Goal: Transaction & Acquisition: Purchase product/service

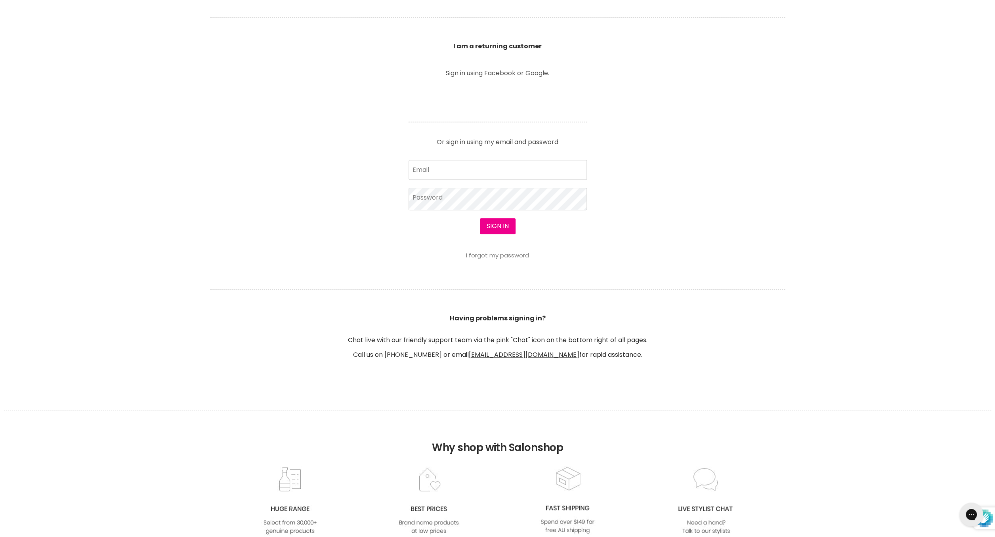
scroll to position [301, 0]
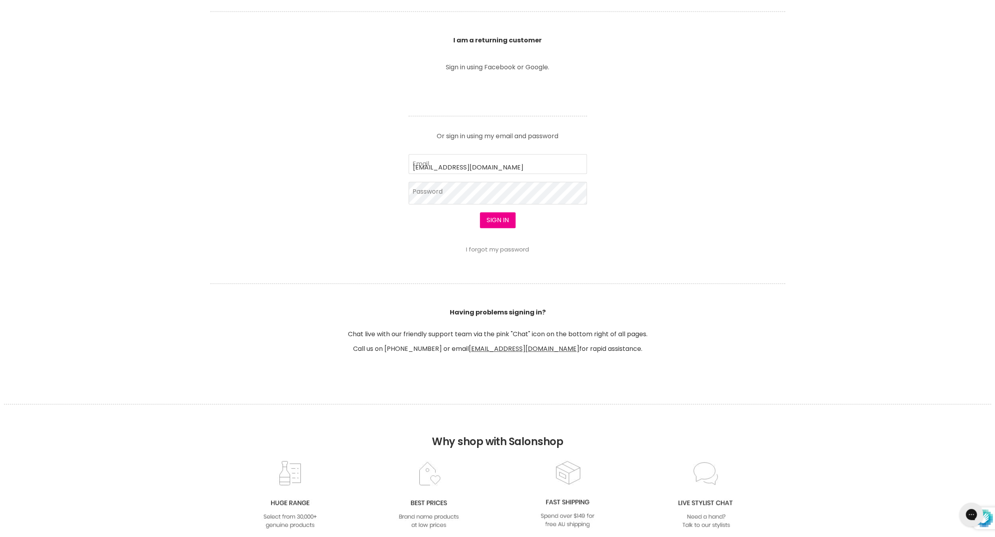
type input "jessicawhitehouse17@hotmail.com"
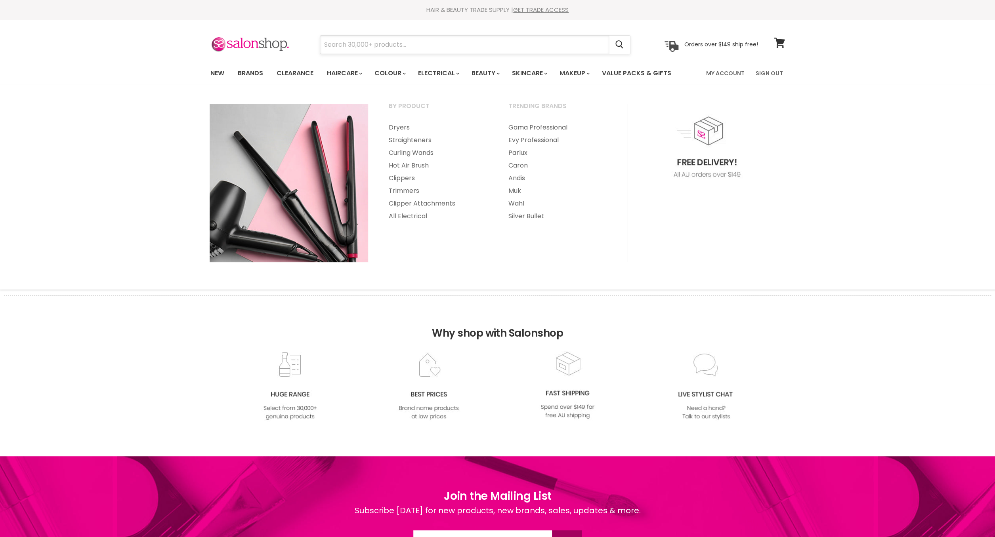
click at [429, 48] on input "Search" at bounding box center [464, 45] width 289 height 18
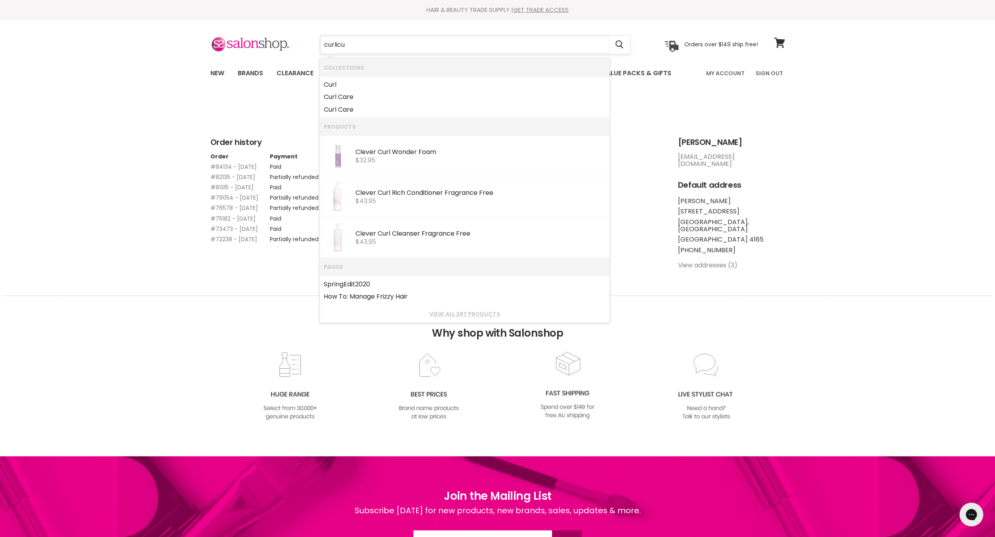
type input "curlicue"
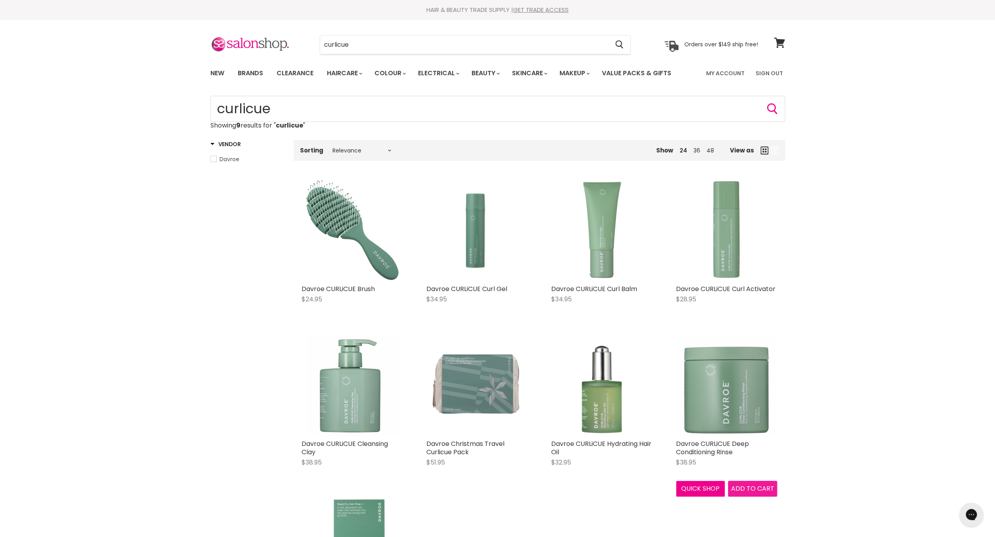
click at [739, 490] on span "Add to cart" at bounding box center [752, 488] width 43 height 9
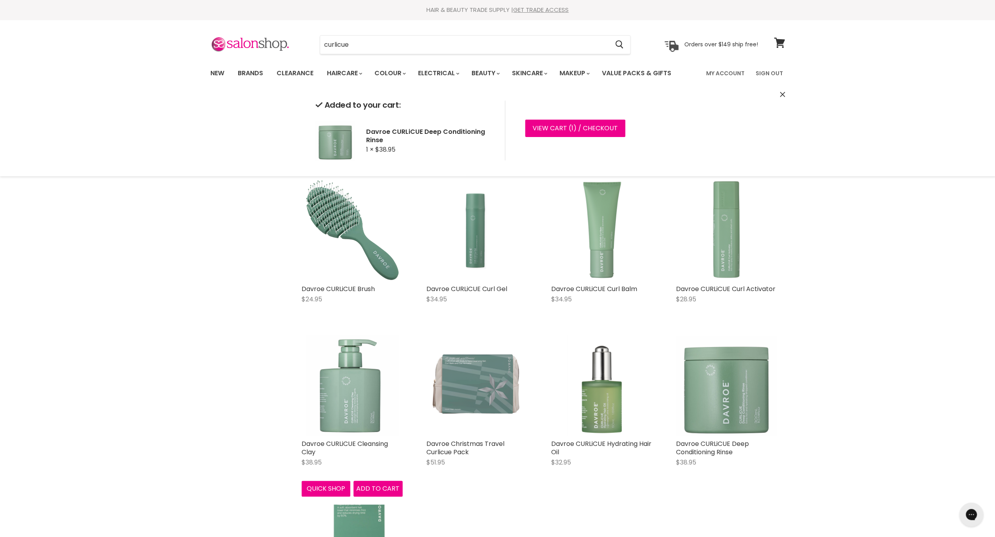
click at [375, 488] on div "Davroe CURLiCUE Cleansing Clay $38.95 Davroe Quick shop Add to cart" at bounding box center [352, 416] width 117 height 178
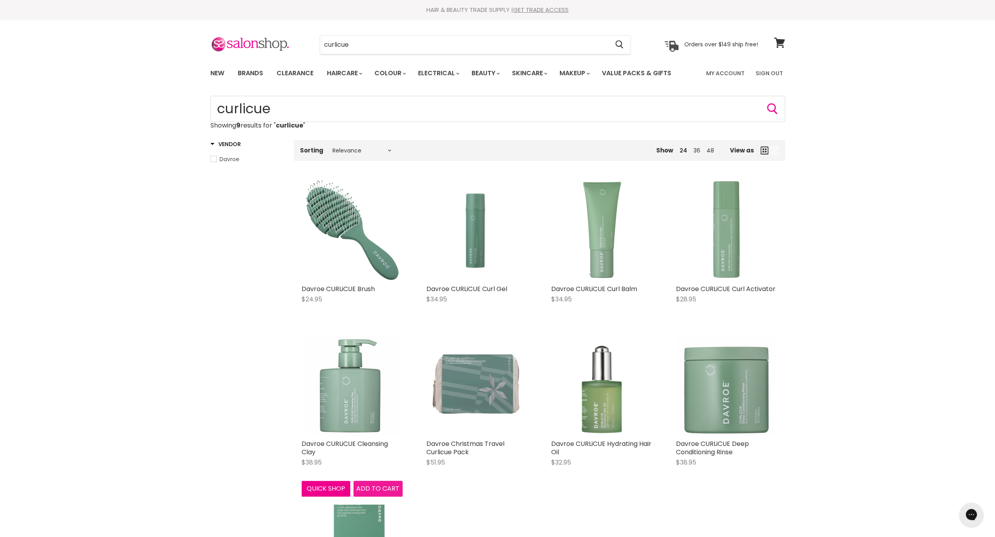
click at [372, 488] on span "Add to cart" at bounding box center [377, 488] width 43 height 9
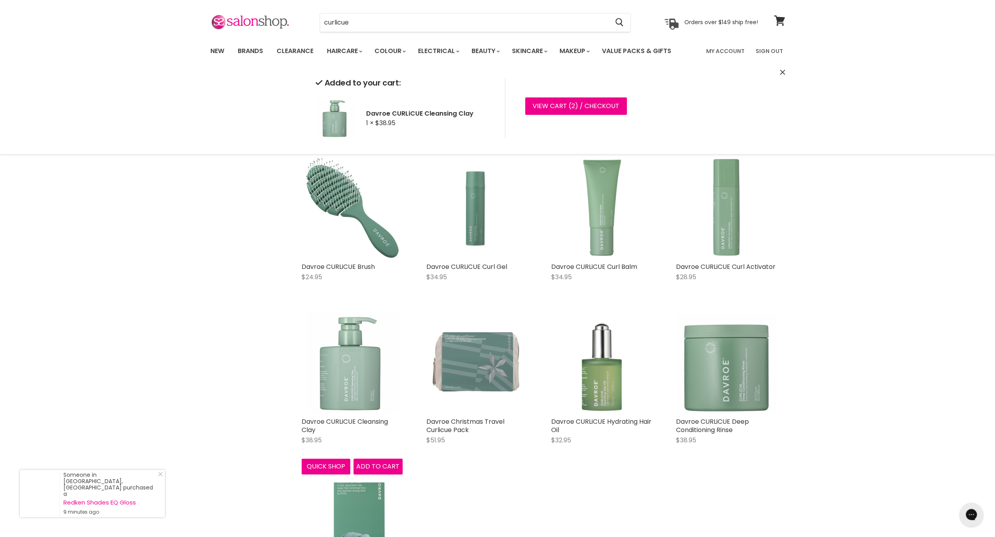
scroll to position [23, 0]
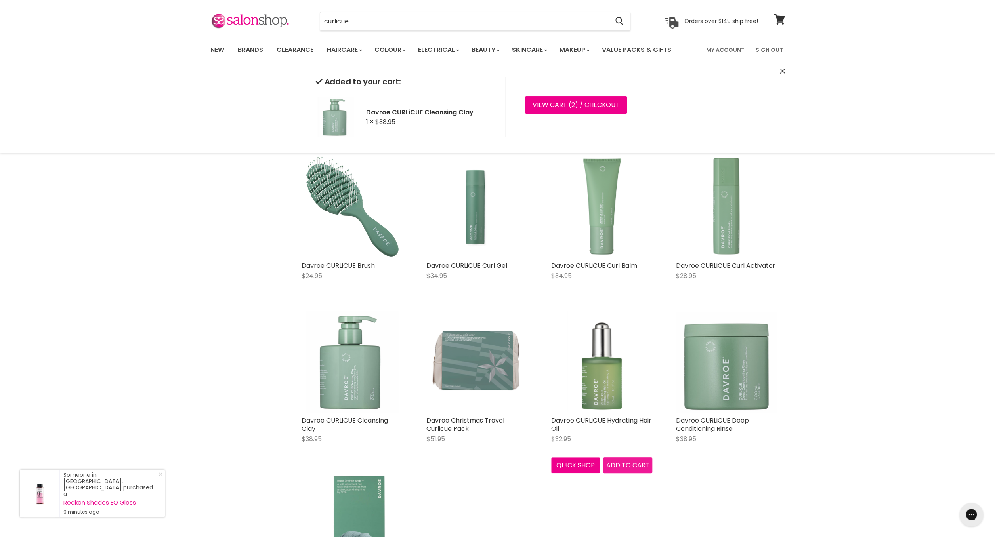
click at [626, 466] on div "Davroe CURLiCUE Hydrating Hair Oil $32.95 Davroe Quick shop Add to cart" at bounding box center [601, 393] width 117 height 178
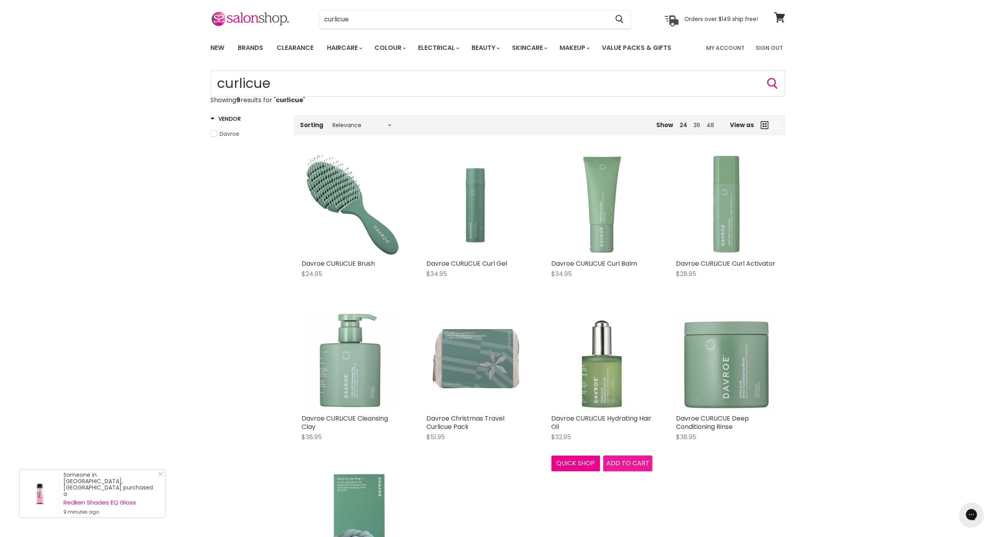
scroll to position [27, 0]
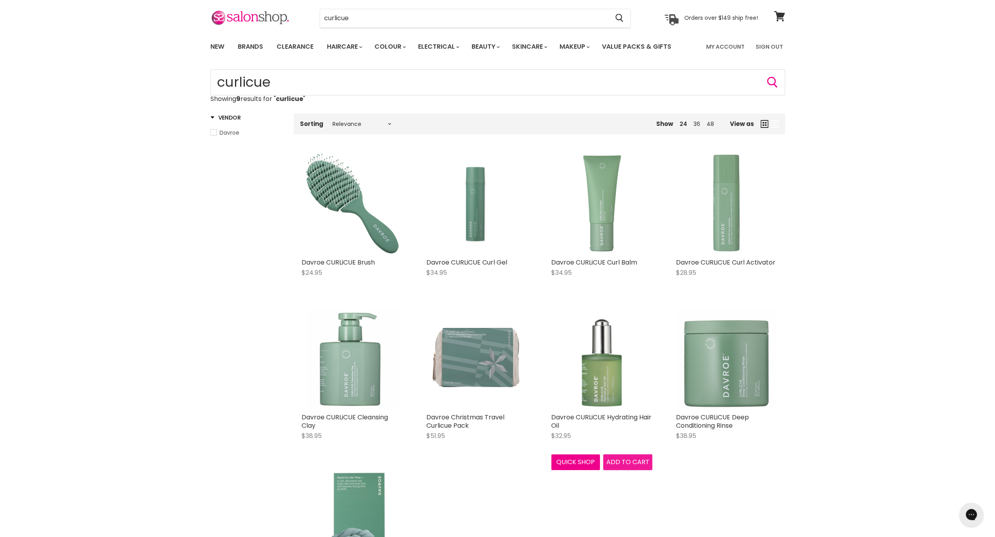
click at [625, 460] on span "Add to cart" at bounding box center [627, 462] width 43 height 9
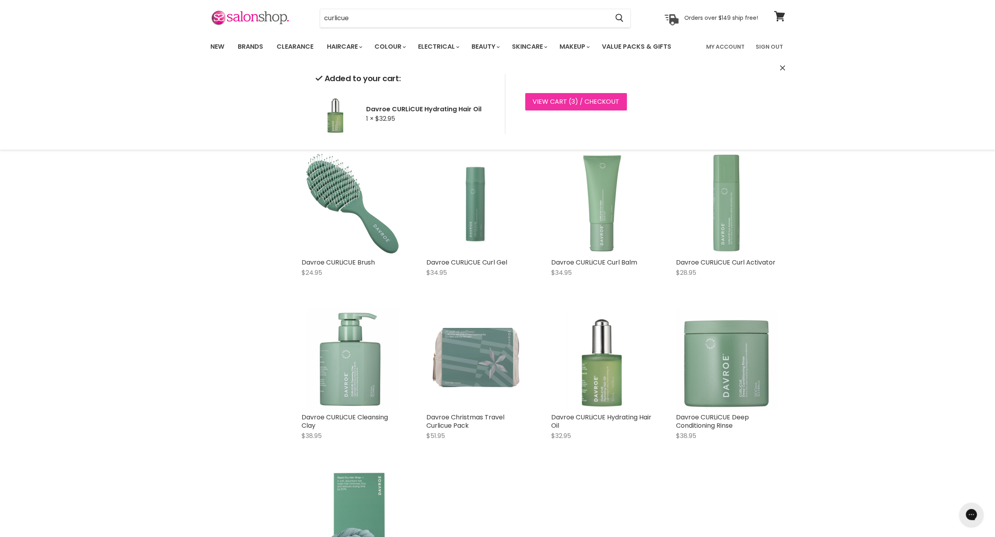
click at [563, 104] on link "View cart ( 3 ) / Checkout" at bounding box center [576, 101] width 102 height 17
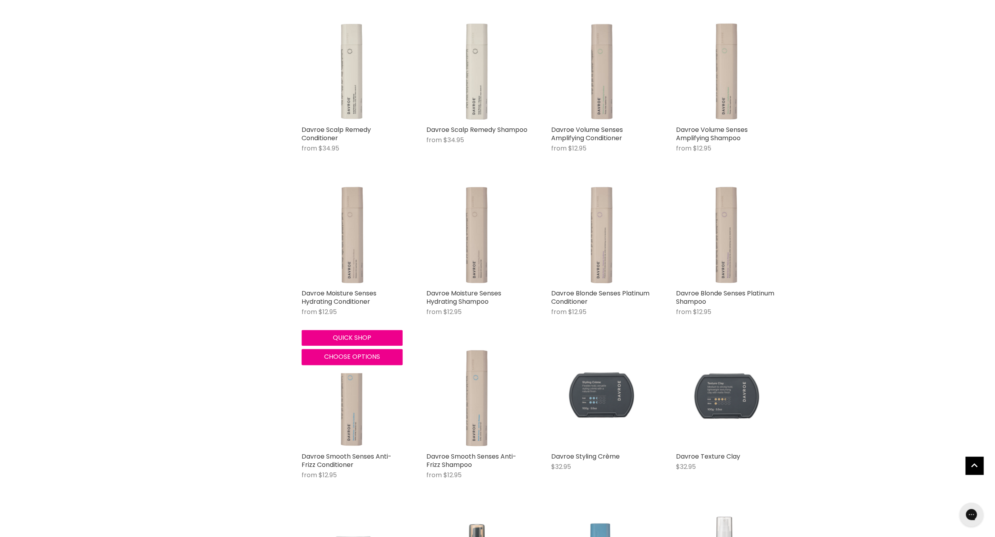
scroll to position [321, 0]
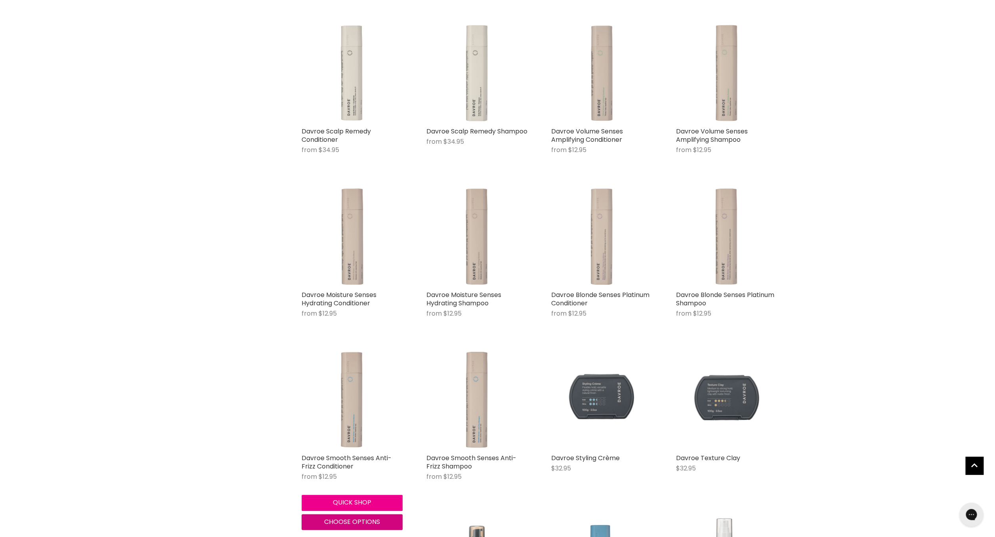
click at [355, 522] on span "Choose options" at bounding box center [352, 522] width 56 height 9
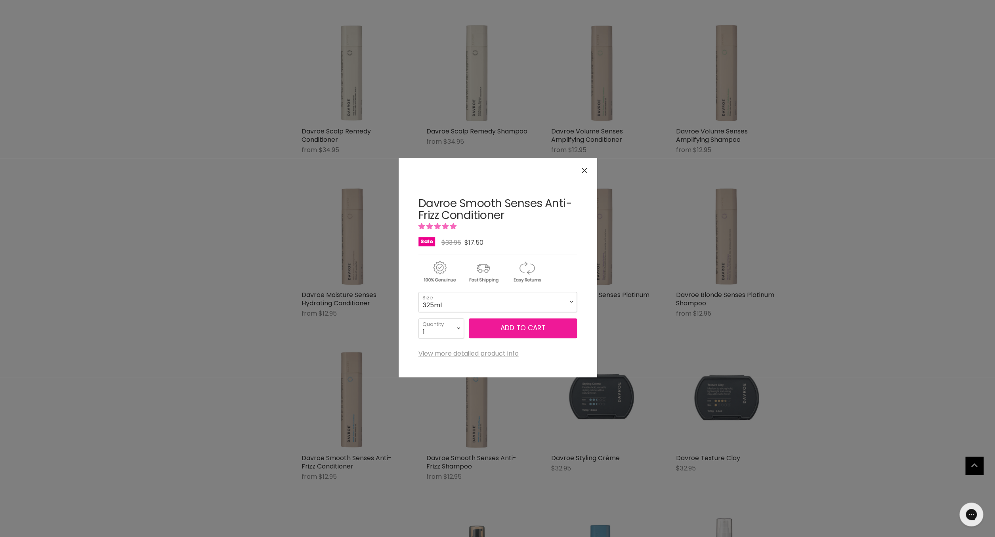
click at [505, 329] on span "Add to cart" at bounding box center [523, 328] width 45 height 10
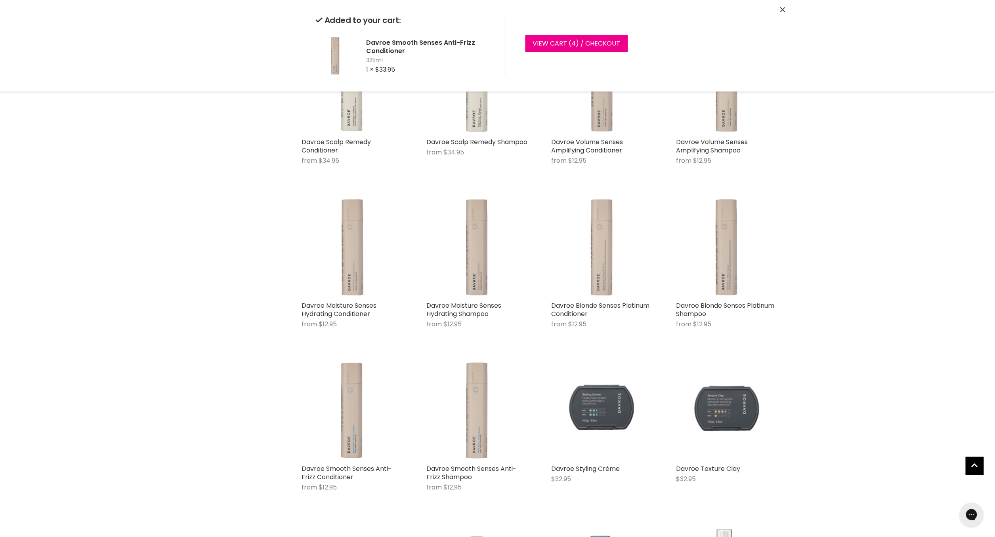
scroll to position [308, 0]
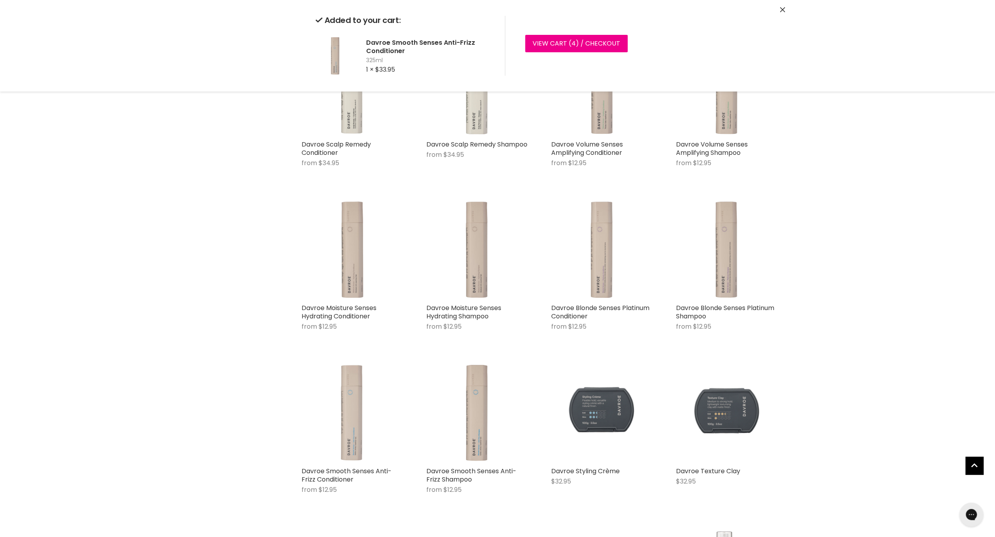
click at [358, 369] on div "Davroe Body Firming Lotion $41.95 Davroe Quick shop Add to cart Davroe 1 Litre …" at bounding box center [539, 346] width 491 height 964
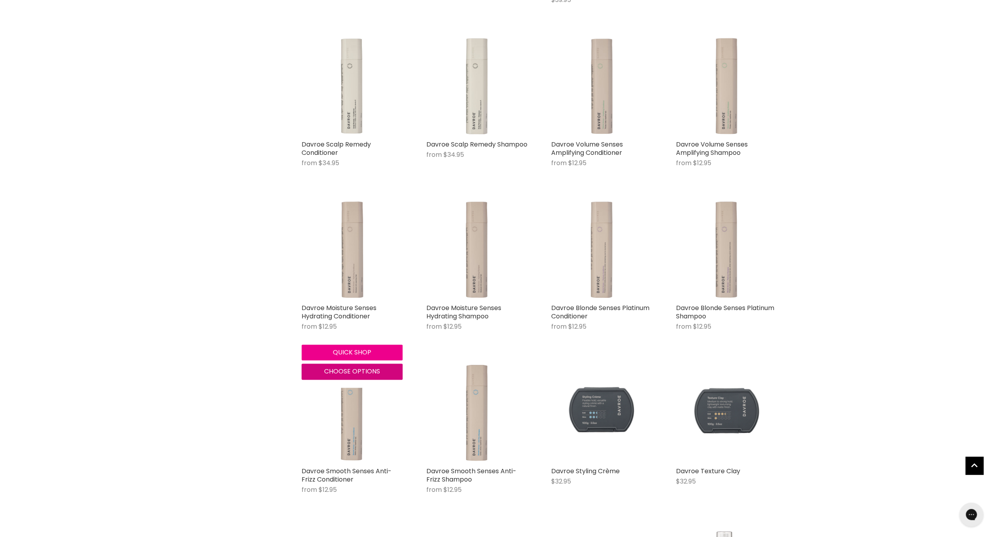
click at [352, 372] on span "Choose options" at bounding box center [352, 371] width 56 height 9
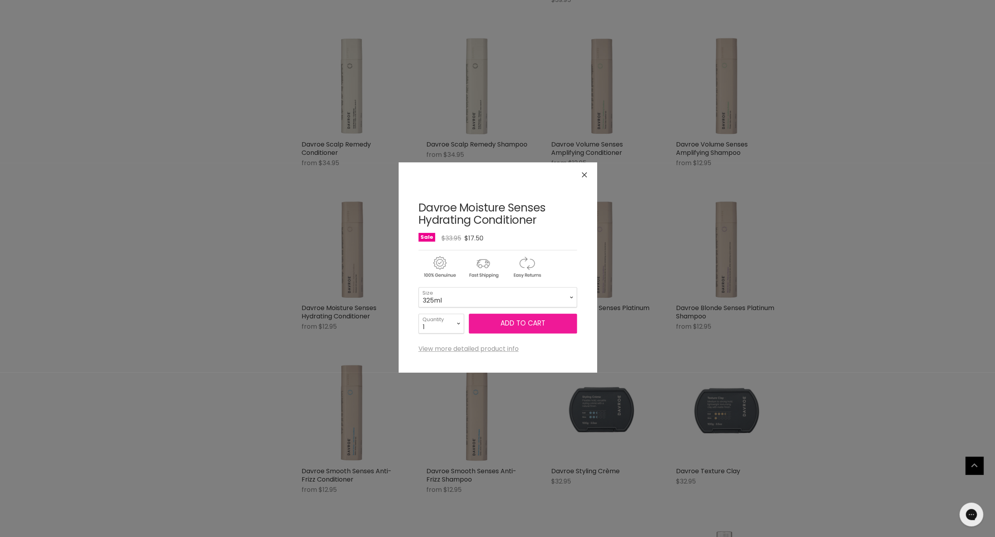
click at [490, 332] on button "Add to cart" at bounding box center [523, 324] width 108 height 20
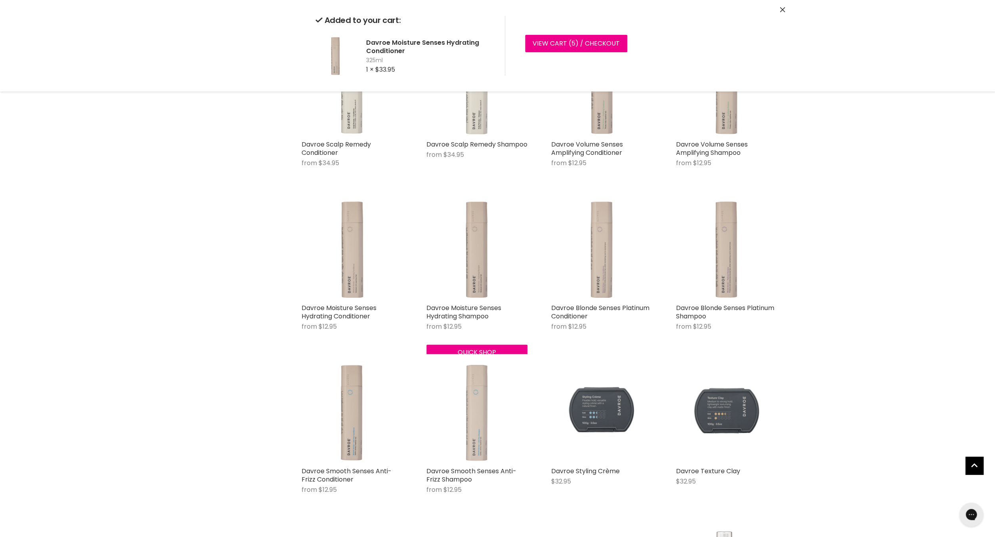
click at [479, 373] on div "Davroe Body Firming Lotion $41.95 Davroe Quick shop Add to cart Davroe 1 Litre …" at bounding box center [539, 346] width 491 height 964
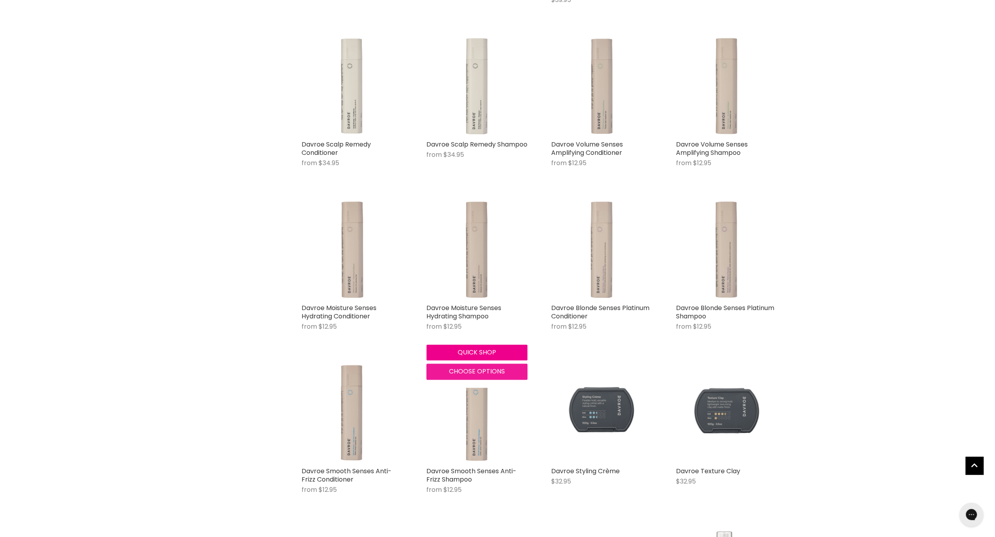
click at [473, 370] on span "Choose options" at bounding box center [477, 371] width 56 height 9
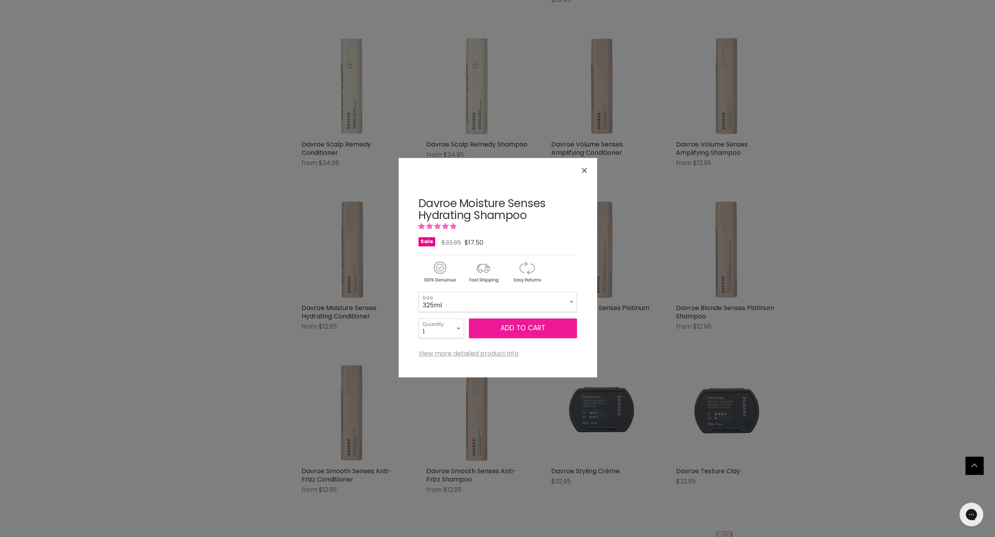
click at [516, 329] on span "Add to cart" at bounding box center [523, 328] width 45 height 10
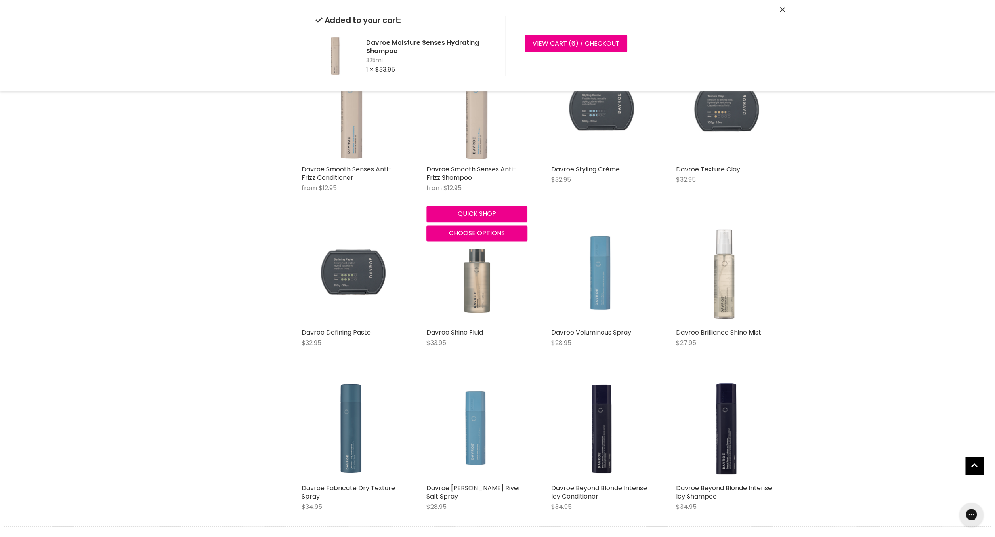
scroll to position [610, 0]
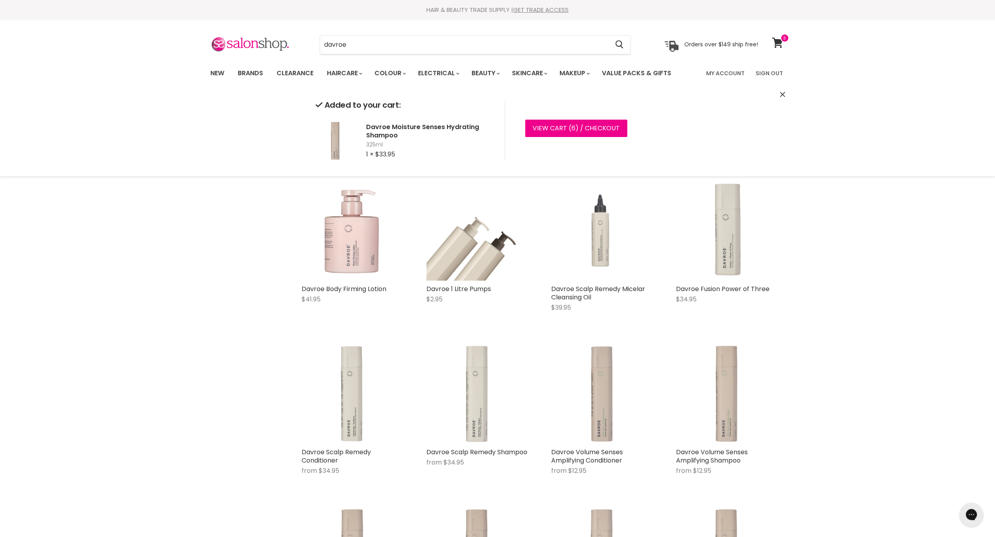
click at [782, 95] on icon "Close" at bounding box center [782, 94] width 5 height 5
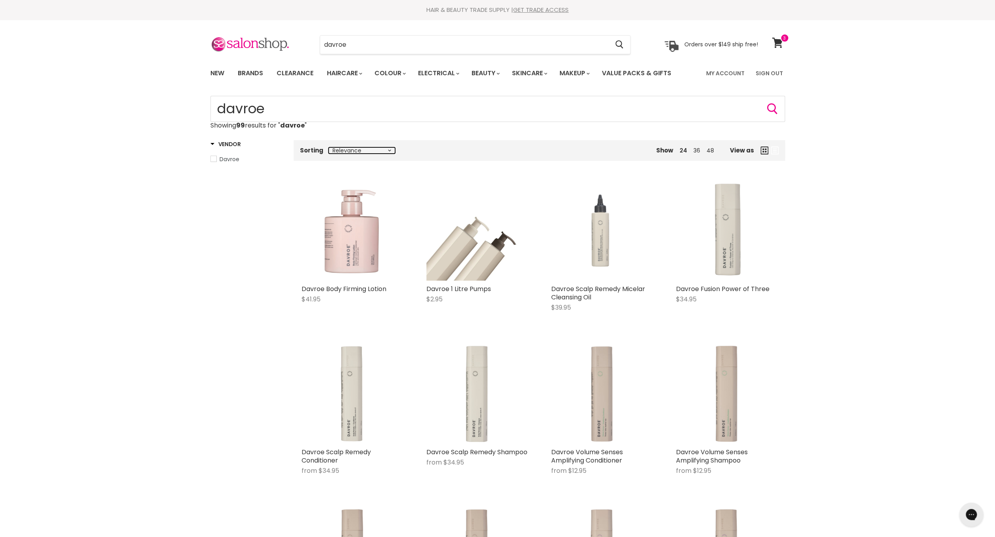
select select "created-descending"
click option "Date, New to Old" at bounding box center [0, 0] width 0 height 0
select select "created-descending"
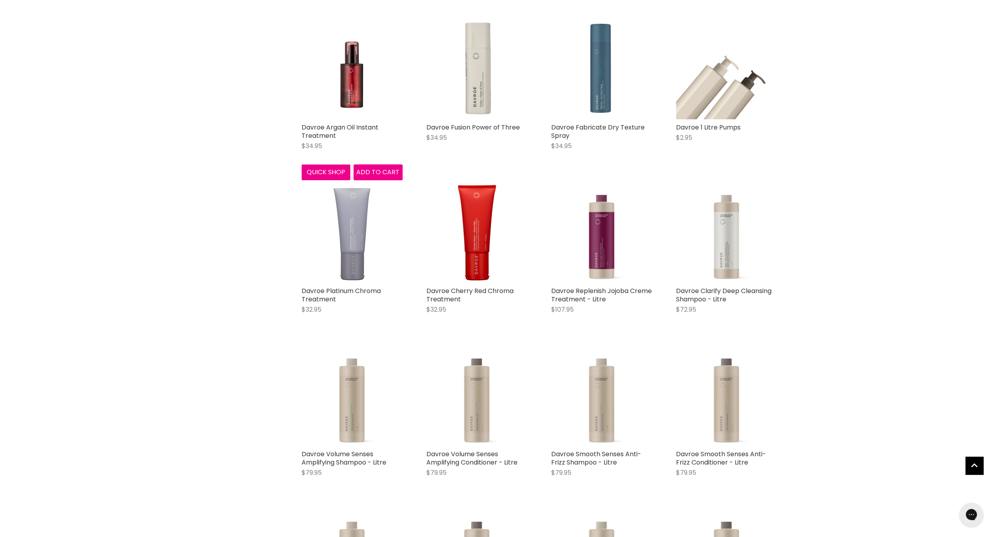
scroll to position [328, 0]
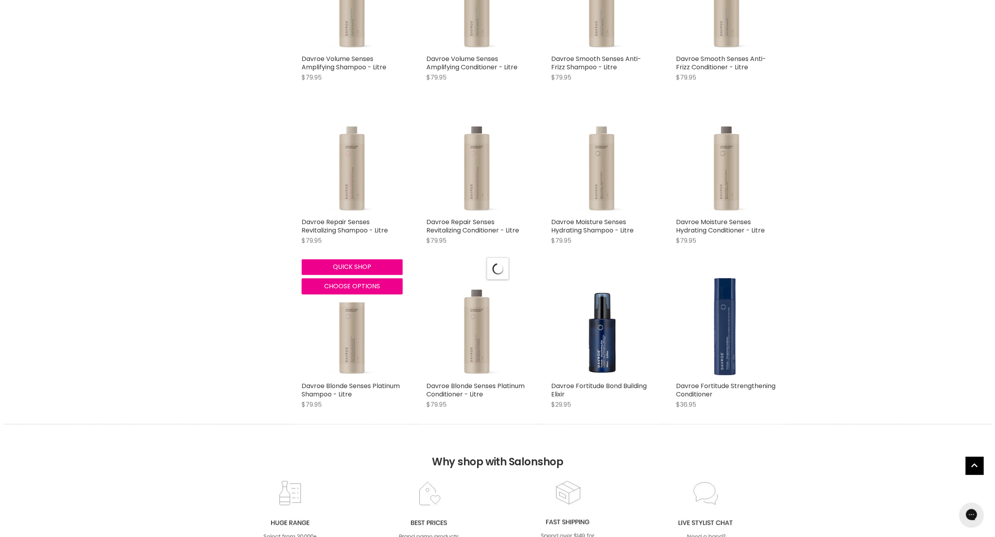
select select "created-descending"
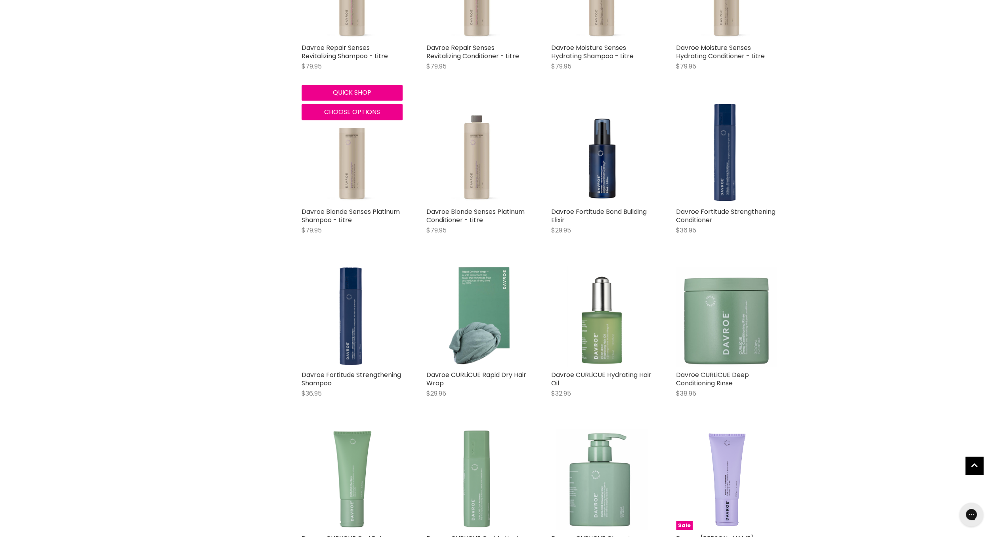
scroll to position [899, 0]
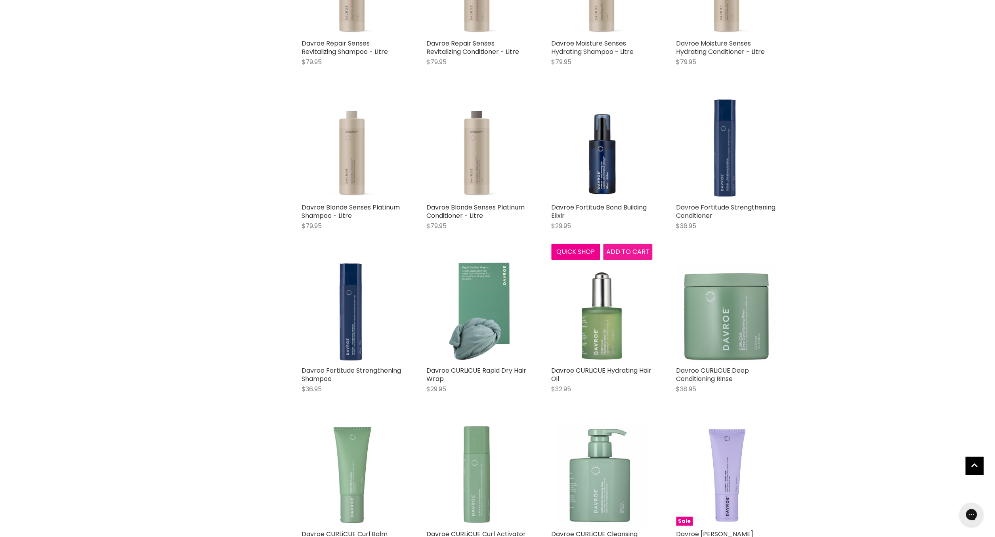
click at [629, 250] on span "Add to cart" at bounding box center [627, 251] width 43 height 9
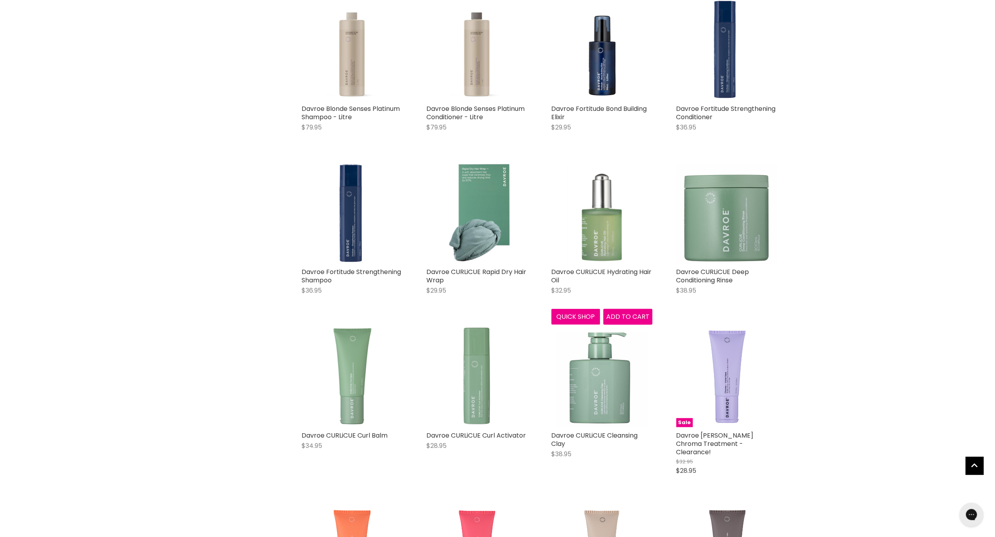
scroll to position [1001, 0]
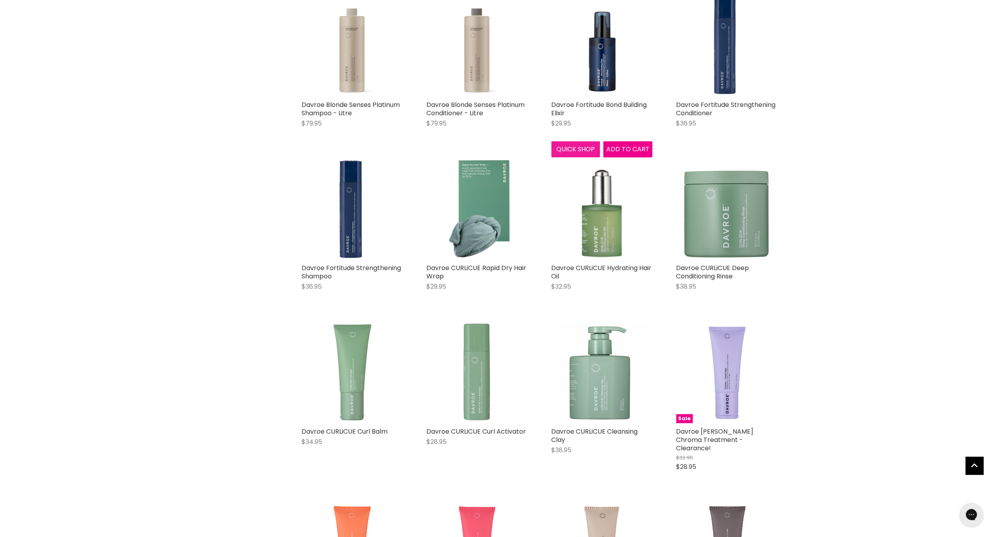
click at [583, 151] on button "Quick shop" at bounding box center [575, 149] width 49 height 16
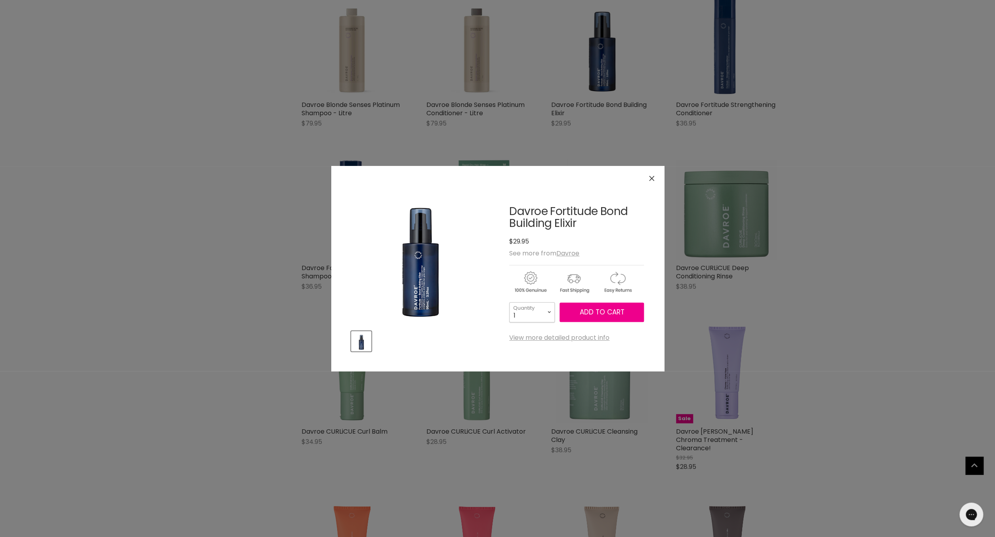
select select "3"
click option "3" at bounding box center [0, 0] width 0 height 0
type input "3"
click at [610, 315] on span "Add to cart" at bounding box center [601, 313] width 45 height 10
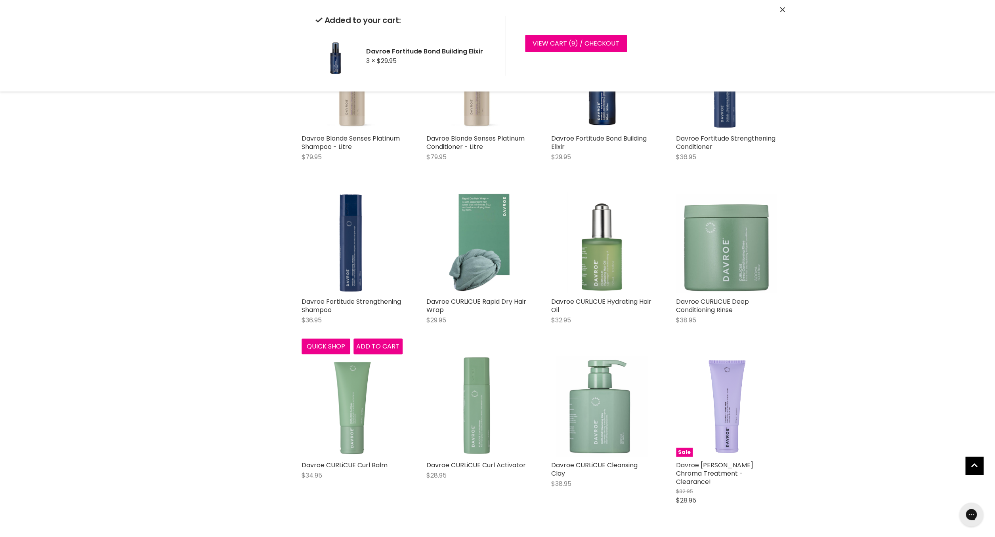
scroll to position [1002, 0]
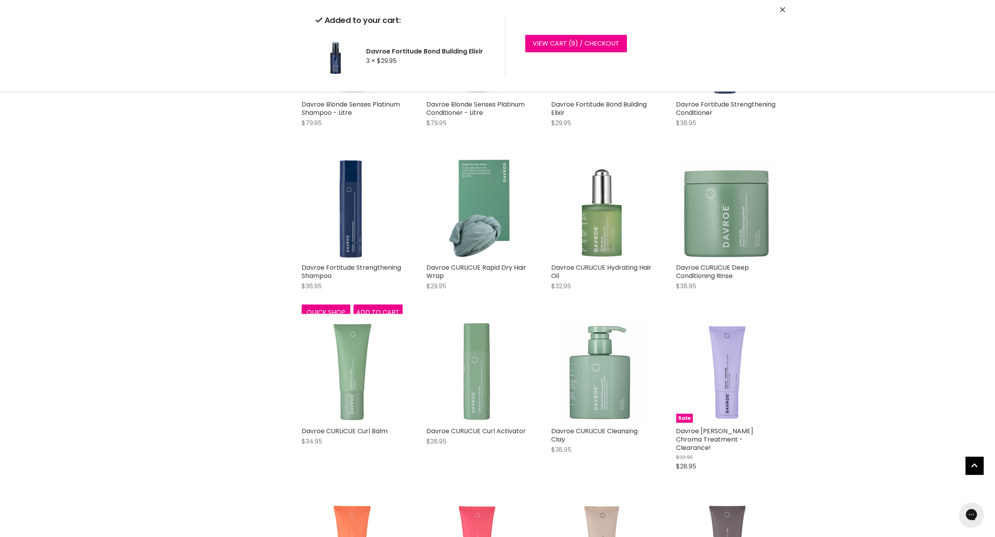
click at [316, 316] on div "Davroe Volume Travel Pack $49.95 Davroe Quick shop Add to cart Davroe Moisture …" at bounding box center [539, 155] width 491 height 1970
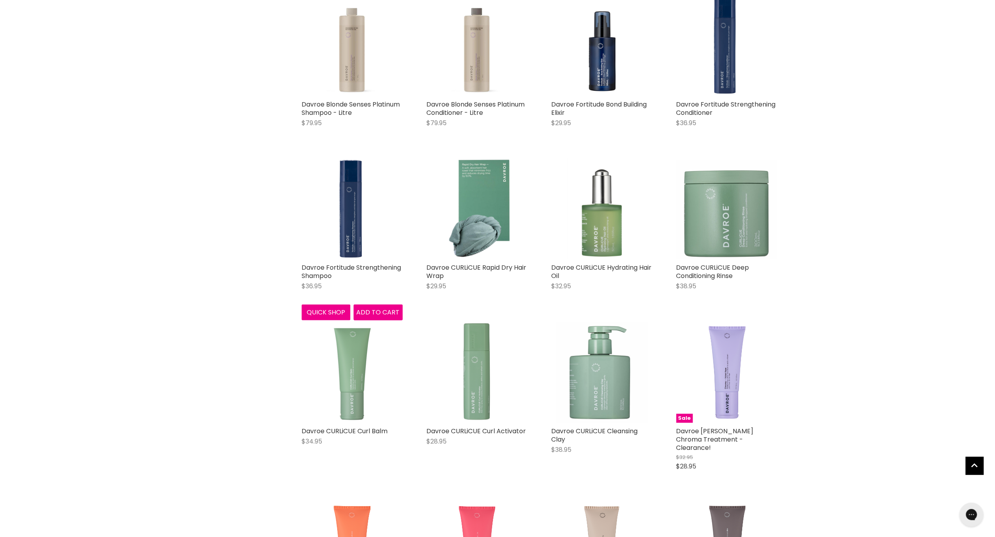
click at [320, 311] on button "Quick shop" at bounding box center [326, 313] width 49 height 16
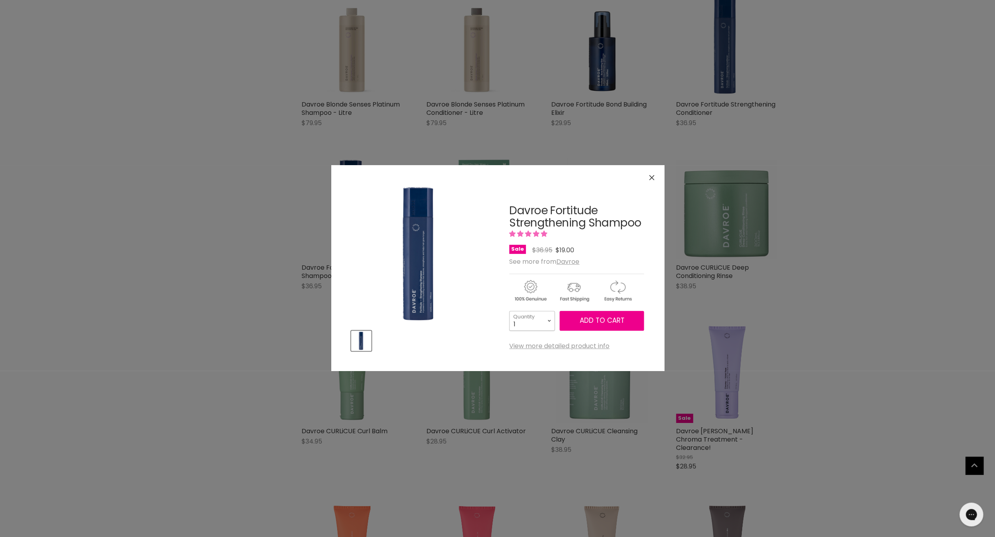
select select "3"
click option "3" at bounding box center [0, 0] width 0 height 0
type input "3"
click at [606, 323] on span "Add to cart" at bounding box center [601, 321] width 45 height 10
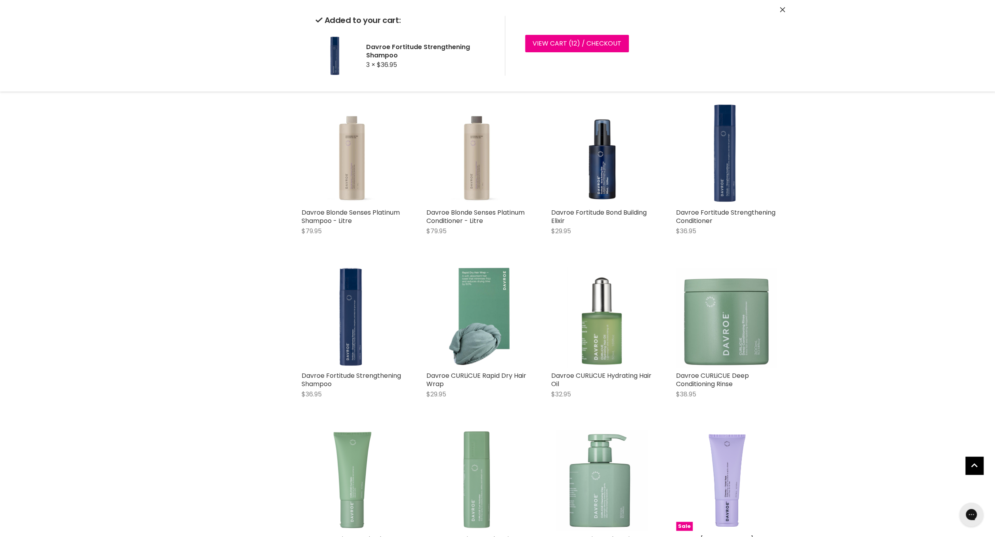
scroll to position [863, 0]
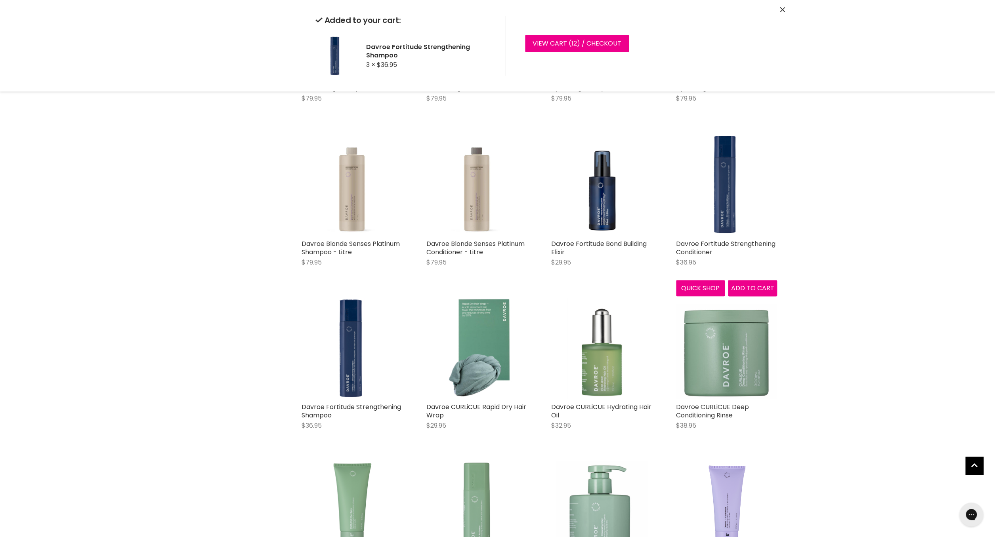
click at [706, 288] on div "Davroe Fortitude Strengthening Conditioner $36.95 Davroe Quick shop Add to cart" at bounding box center [726, 215] width 117 height 178
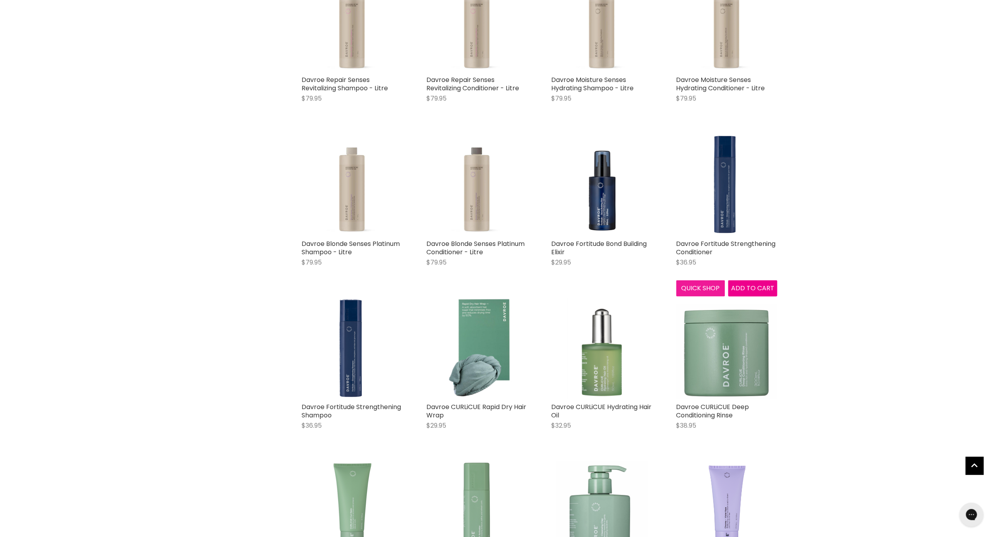
click at [696, 285] on button "Quick shop" at bounding box center [700, 288] width 49 height 16
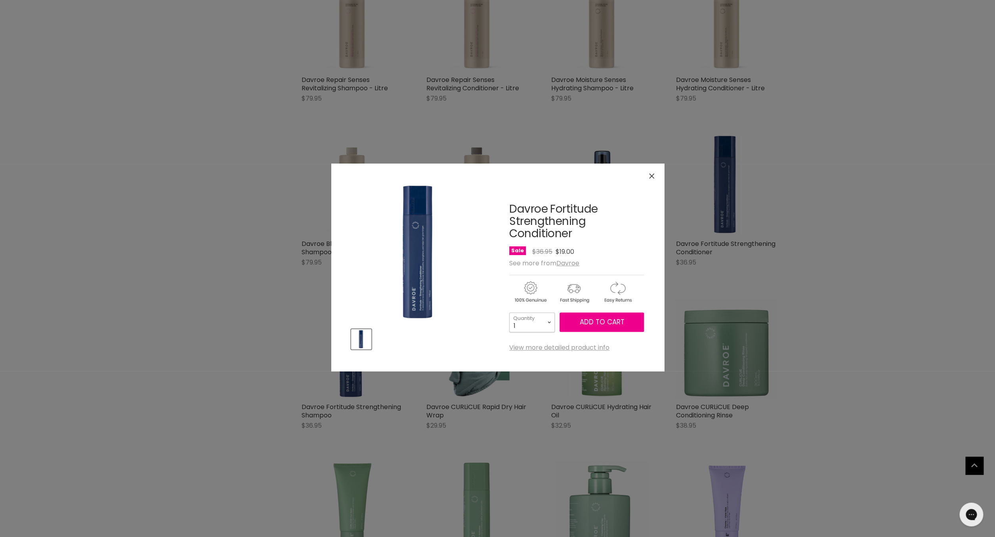
select select "2"
click option "2" at bounding box center [0, 0] width 0 height 0
type input "2"
click at [601, 321] on span "Add to cart" at bounding box center [601, 322] width 45 height 10
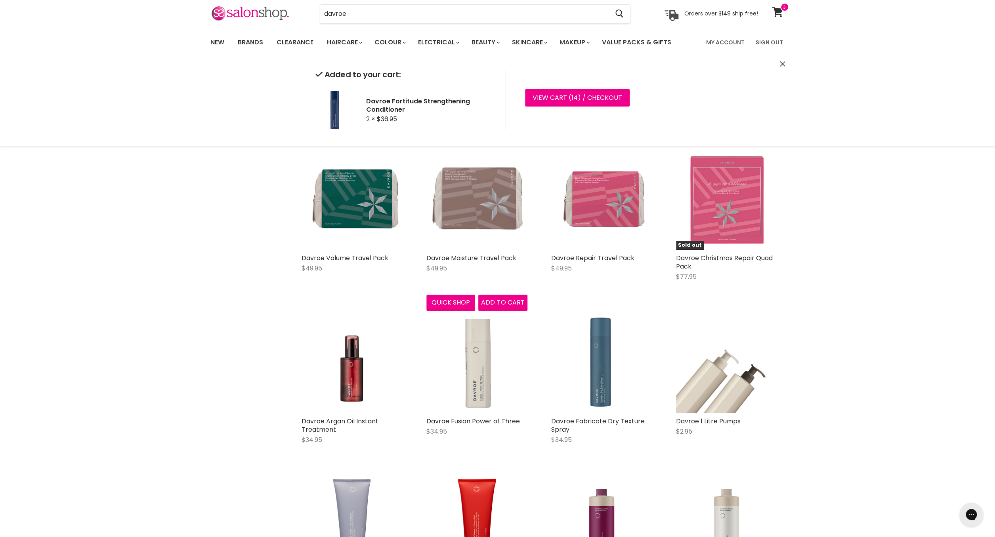
scroll to position [31, 0]
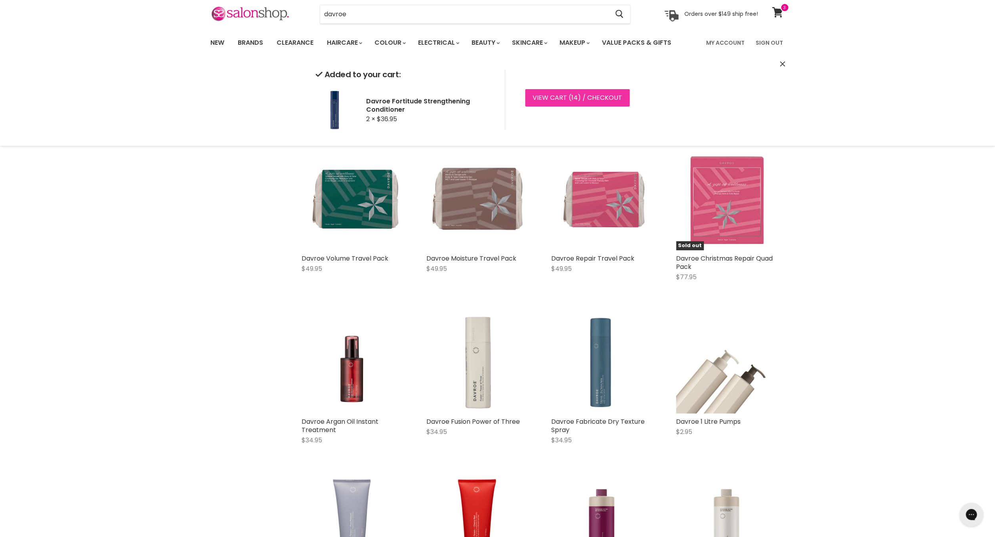
click at [609, 95] on link "View cart ( 14 ) / Checkout" at bounding box center [577, 97] width 105 height 17
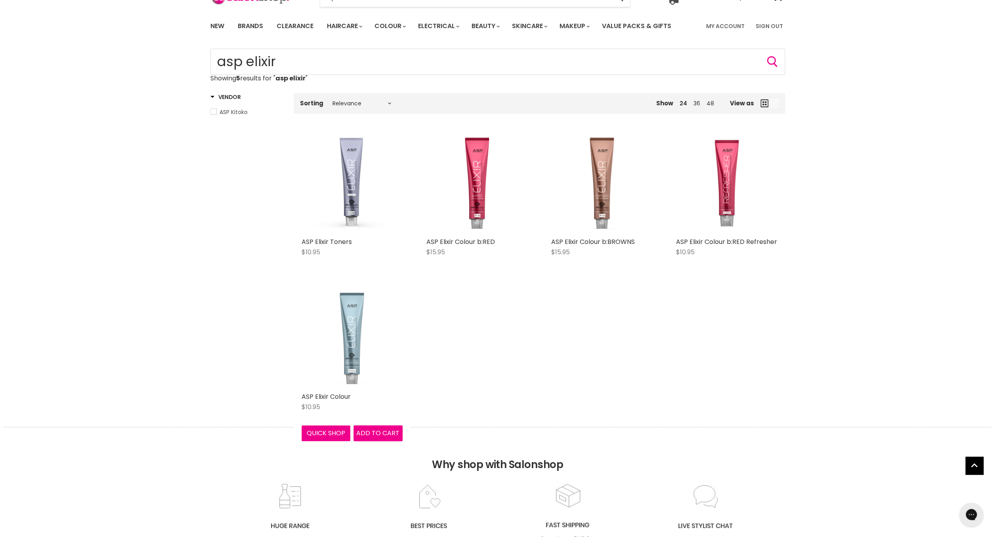
click at [352, 336] on img "Main content" at bounding box center [352, 338] width 101 height 101
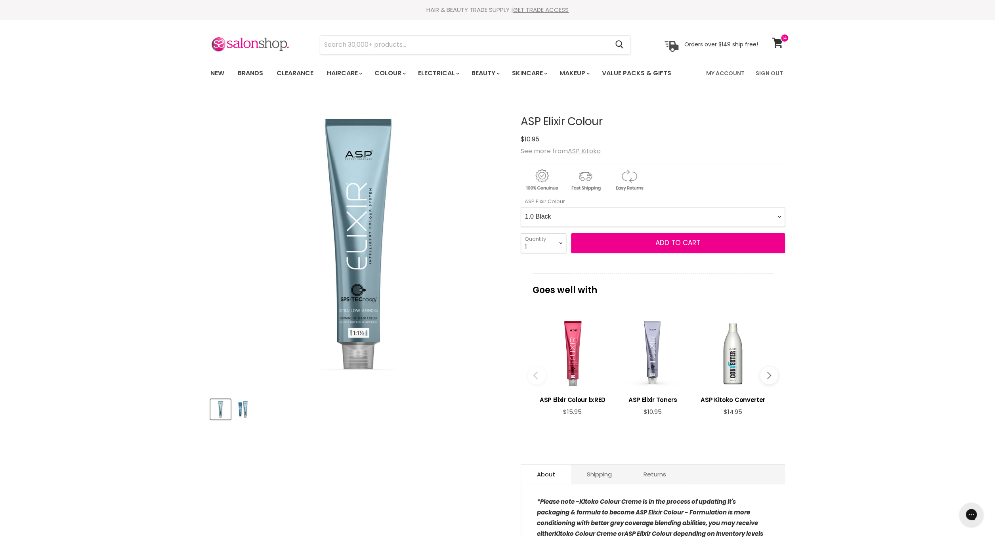
click at [521, 207] on Colour-0-0 "1.0 Black 2.0 Very Dark Brown 3.0 Dark Brown 4.0 Medium Light Brown 5.0 Light B…" at bounding box center [653, 217] width 264 height 20
click option "8.43 Light Copper Golden Blonde" at bounding box center [0, 0] width 0 height 0
click at [666, 241] on span "Add to cart" at bounding box center [677, 243] width 45 height 10
click at [683, 246] on span "Add to cart" at bounding box center [677, 243] width 45 height 10
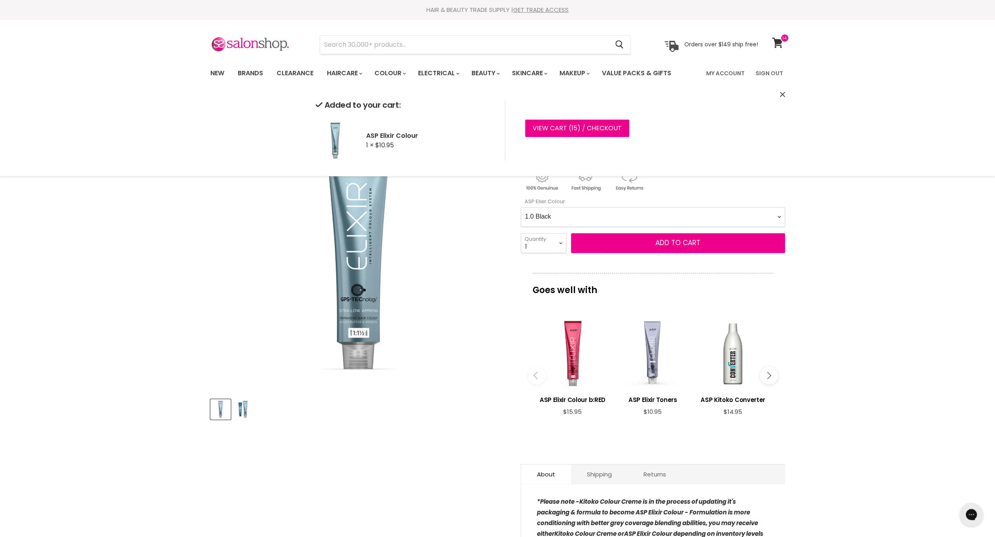
click at [662, 219] on Colour-0-0 "1.0 Black 2.0 Very Dark Brown 3.0 Dark Brown 4.0 Medium Light Brown 5.0 Light B…" at bounding box center [653, 217] width 264 height 20
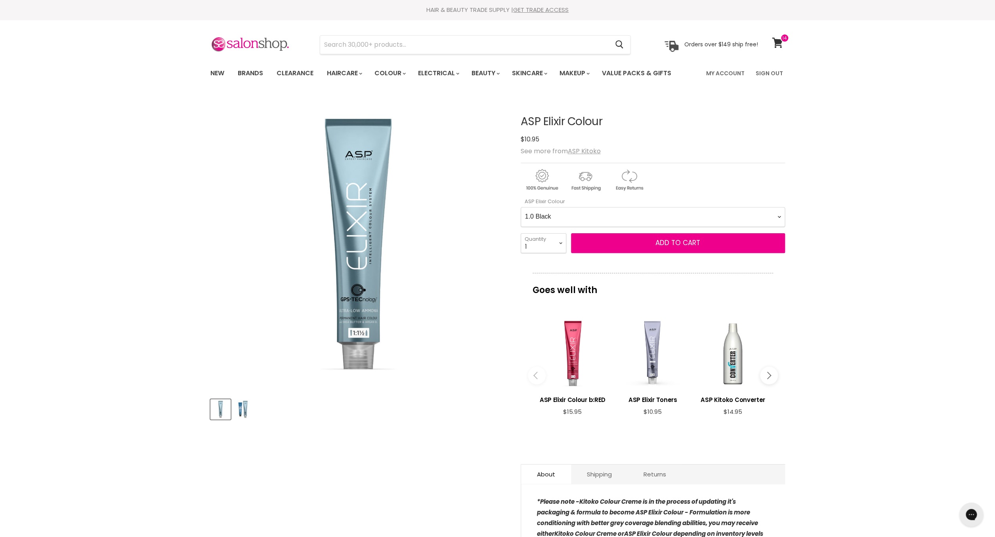
click at [521, 207] on Colour-0-0 "1.0 Black 2.0 Very Dark Brown 3.0 Dark Brown 4.0 Medium Light Brown 5.0 Light B…" at bounding box center [653, 217] width 264 height 20
click option "10.2 Extra Light Pearl Blonde" at bounding box center [0, 0] width 0 height 0
click at [676, 242] on span "Add to cart" at bounding box center [677, 243] width 45 height 10
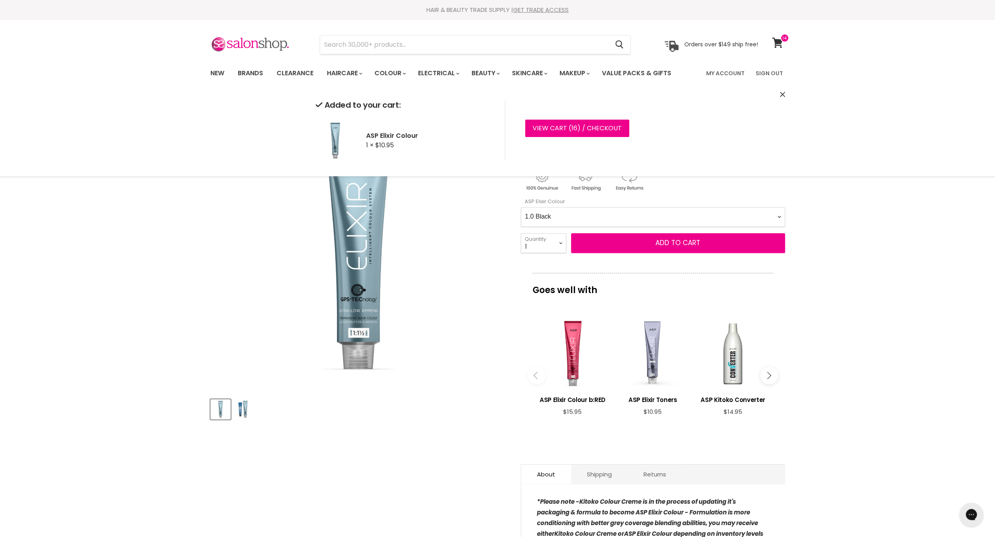
click at [650, 218] on Colour-0-0 "1.0 Black 2.0 Very Dark Brown 3.0 Dark Brown 4.0 Medium Light Brown 5.0 Light B…" at bounding box center [653, 217] width 264 height 20
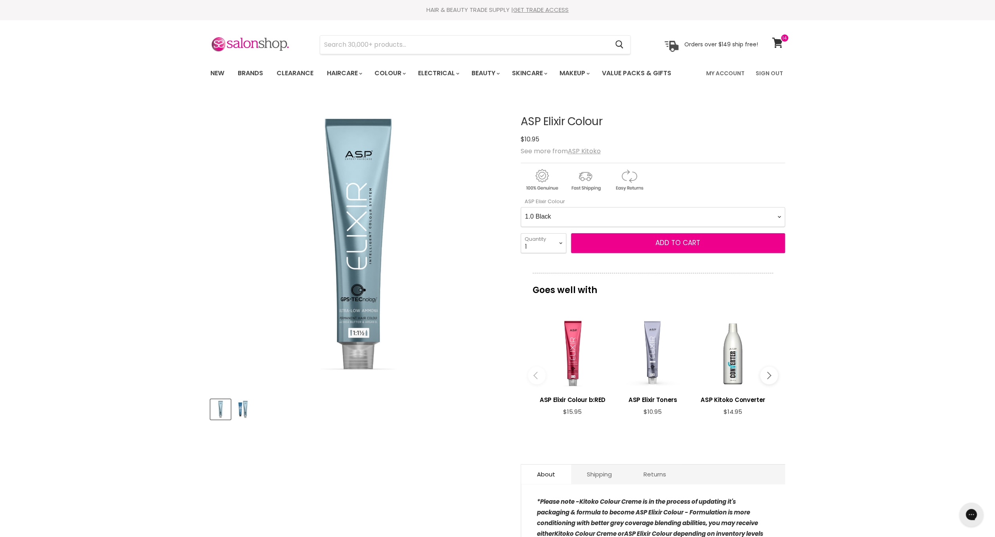
click at [521, 207] on Colour-0-0 "1.0 Black 2.0 Very Dark Brown 3.0 Dark Brown 4.0 Medium Light Brown 5.0 Light B…" at bounding box center [653, 217] width 264 height 20
click option "7.1 Medium Ash Blonde" at bounding box center [0, 0] width 0 height 0
click at [691, 245] on span "Add to cart" at bounding box center [677, 243] width 45 height 10
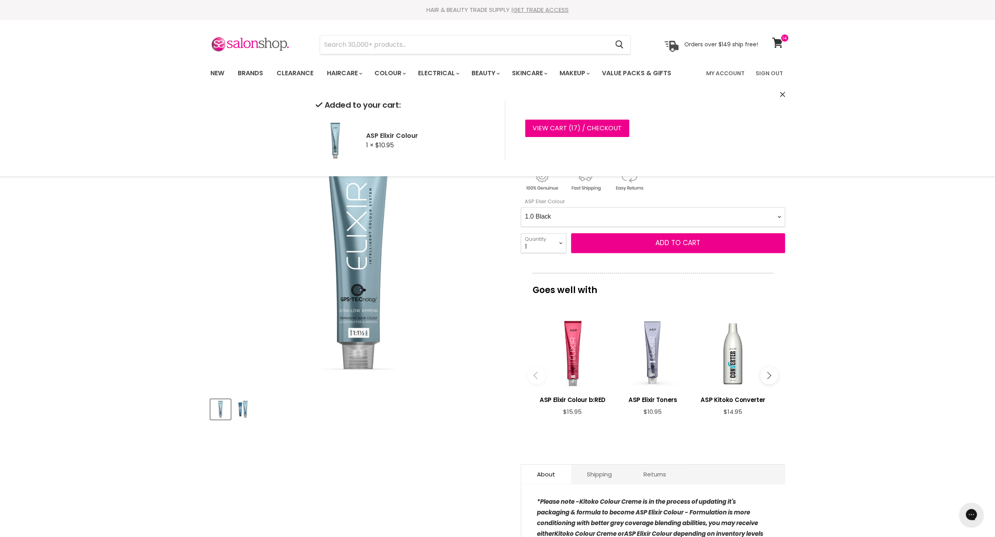
click at [596, 219] on Colour-0-0 "1.0 Black 2.0 Very Dark Brown 3.0 Dark Brown 4.0 Medium Light Brown 5.0 Light B…" at bounding box center [653, 217] width 264 height 20
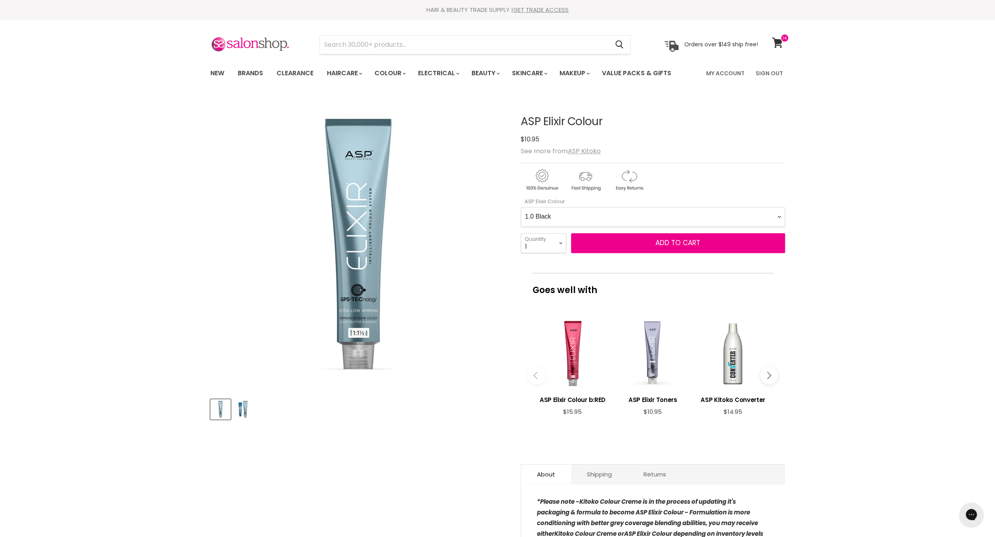
click at [521, 207] on Colour-0-0 "1.0 Black 2.0 Very Dark Brown 3.0 Dark Brown 4.0 Medium Light Brown 5.0 Light B…" at bounding box center [653, 217] width 264 height 20
select Colour-0-0 "9.01 Natural very light Ash blonde"
click option "9.01 Natural very light Ash blonde" at bounding box center [0, 0] width 0 height 0
select select "2"
click option "2" at bounding box center [0, 0] width 0 height 0
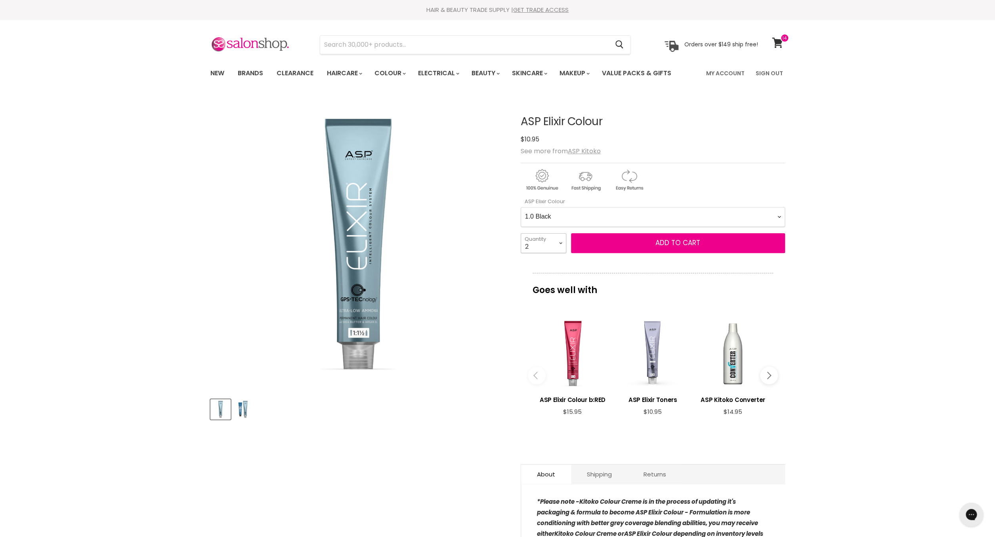
type input "2"
click at [683, 247] on span "Add to cart" at bounding box center [677, 243] width 45 height 10
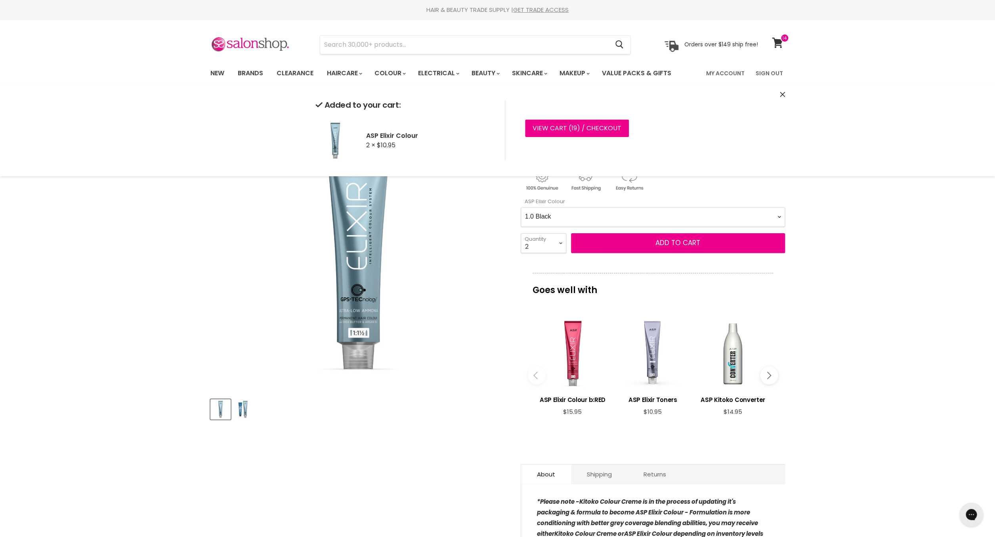
click at [659, 221] on Colour-0-0 "1.0 Black 2.0 Very Dark Brown 3.0 Dark Brown 4.0 Medium Light Brown 5.0 Light B…" at bounding box center [653, 217] width 264 height 20
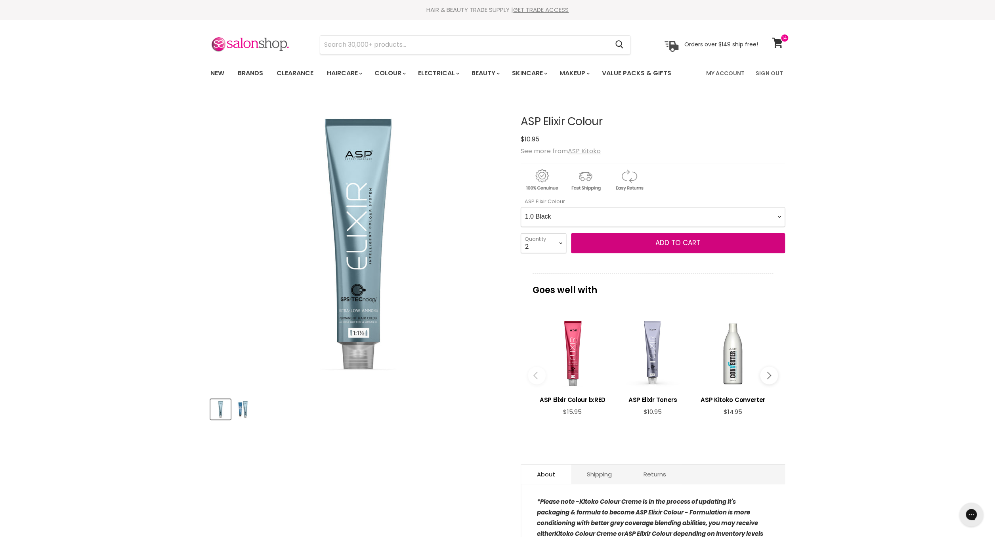
click at [658, 220] on Colour-0-0 "1.0 Black 2.0 Very Dark Brown 3.0 Dark Brown 4.0 Medium Light Brown 5.0 Light B…" at bounding box center [653, 217] width 264 height 20
click at [521, 207] on Colour-0-0 "1.0 Black 2.0 Very Dark Brown 3.0 Dark Brown 4.0 Medium Light Brown 5.0 Light B…" at bounding box center [653, 217] width 264 height 20
select Colour-0-0 "5.01 Natural Light Ash Brown"
click option "5.01 Natural Light Ash Brown" at bounding box center [0, 0] width 0 height 0
click option "2" at bounding box center [0, 0] width 0 height 0
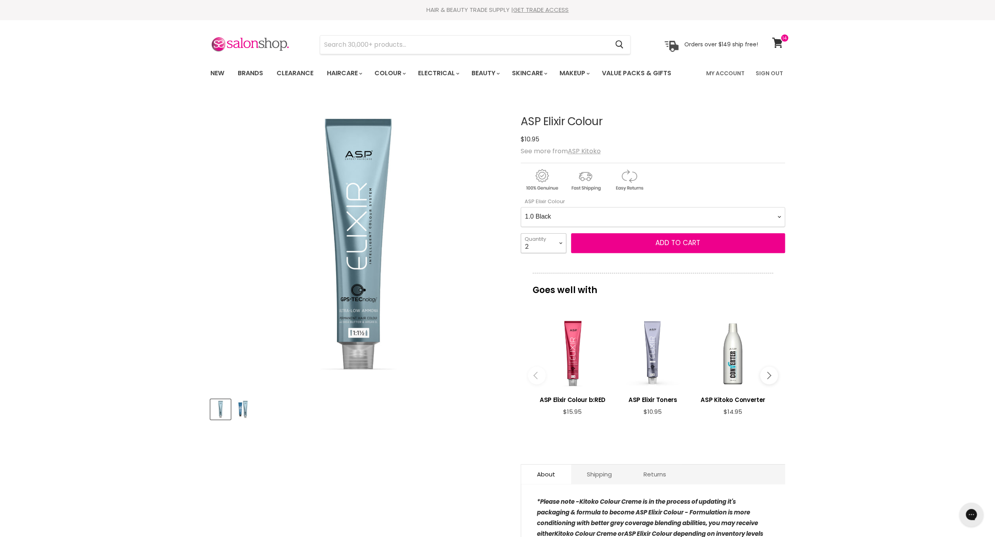
select select "1"
click option "1" at bounding box center [0, 0] width 0 height 0
type input "1"
click at [686, 241] on span "Add to cart" at bounding box center [677, 243] width 45 height 10
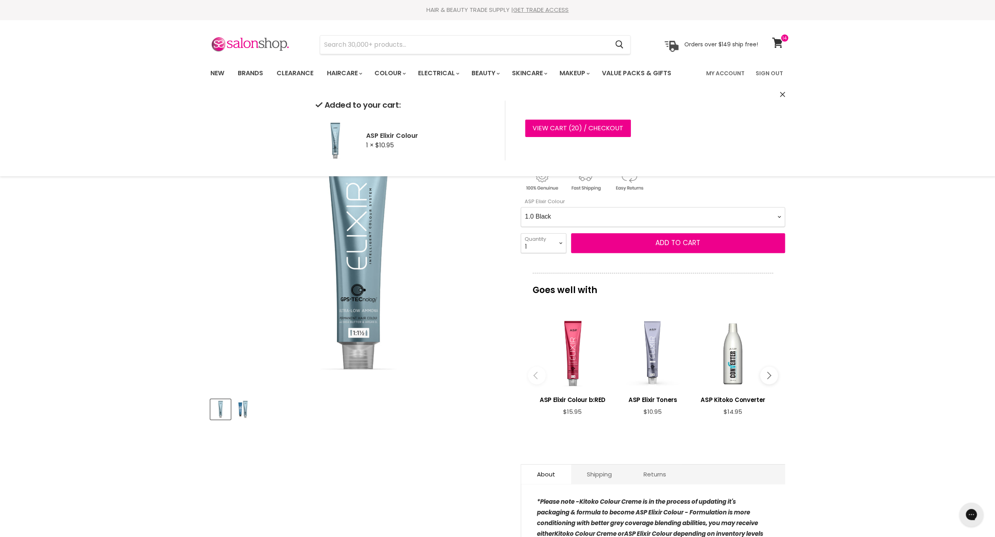
click at [651, 219] on Colour-0-0 "1.0 Black 2.0 Very Dark Brown 3.0 Dark Brown 4.0 Medium Light Brown 5.0 Light B…" at bounding box center [653, 217] width 264 height 20
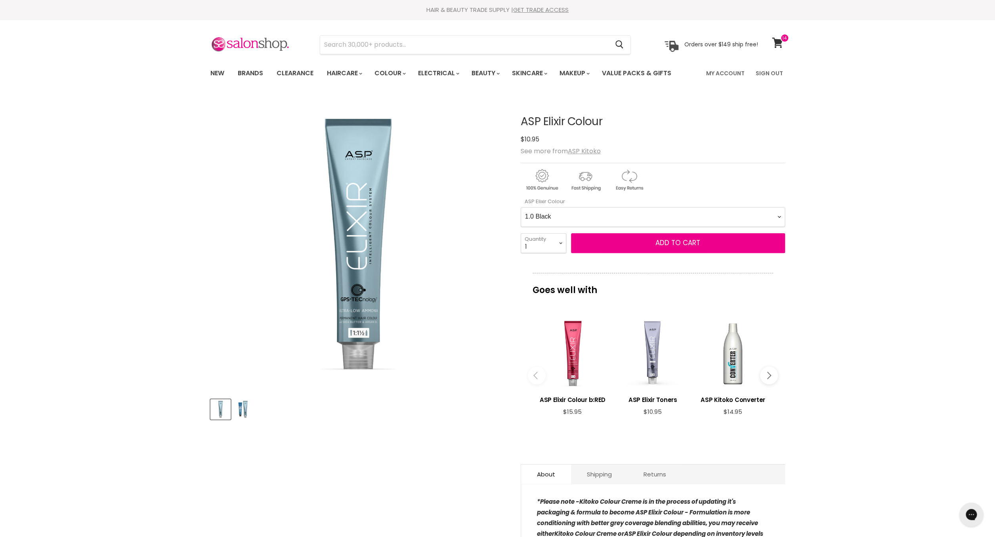
click at [521, 207] on Colour-0-0 "1.0 Black 2.0 Very Dark Brown 3.0 Dark Brown 4.0 Medium Light Brown 5.0 Light B…" at bounding box center [653, 217] width 264 height 20
select Colour-0-0 "4.01 Natural Medium Ash brown"
click option "4.01 Natural Medium Ash brown" at bounding box center [0, 0] width 0 height 0
click at [676, 243] on span "Add to cart" at bounding box center [677, 243] width 45 height 10
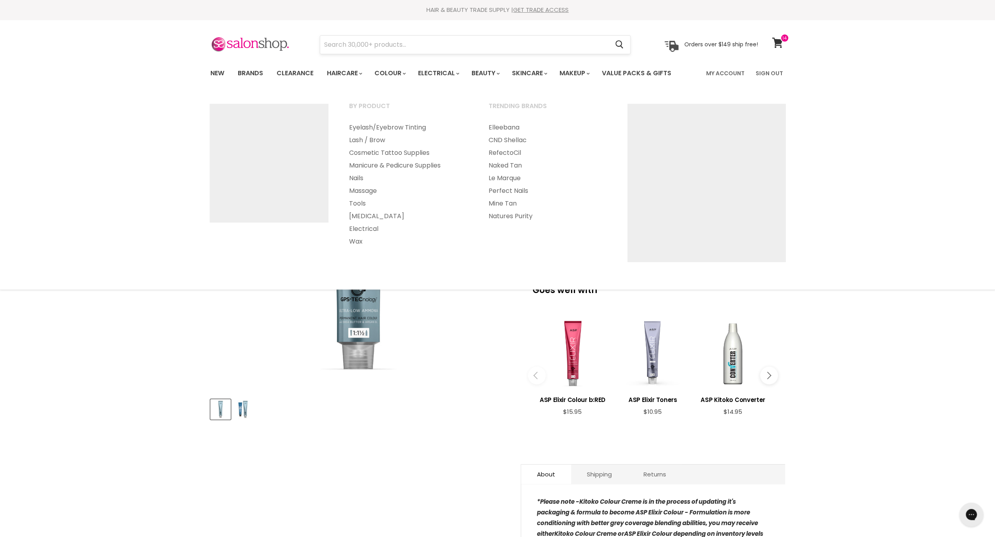
click at [493, 49] on input "Search" at bounding box center [464, 45] width 289 height 18
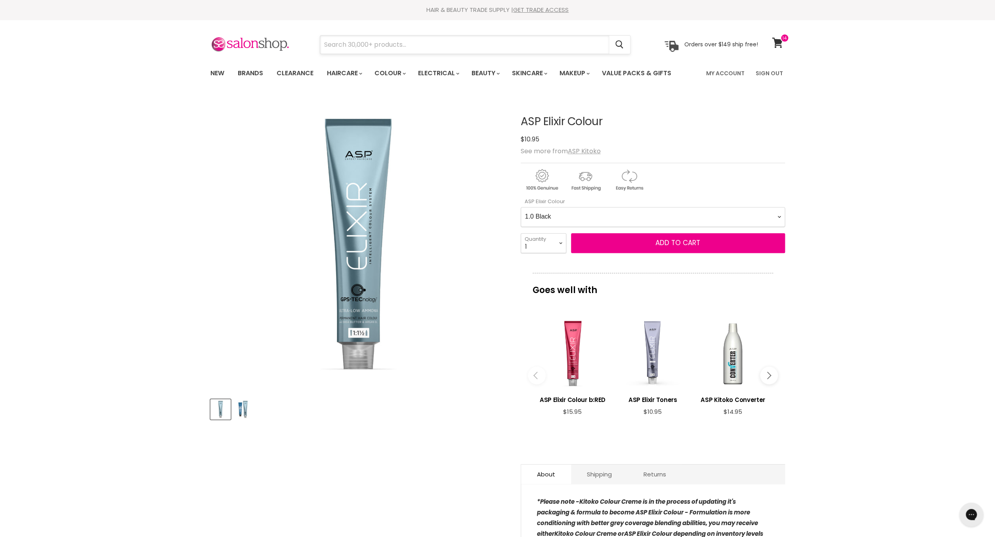
click at [493, 48] on input "Search" at bounding box center [464, 45] width 289 height 18
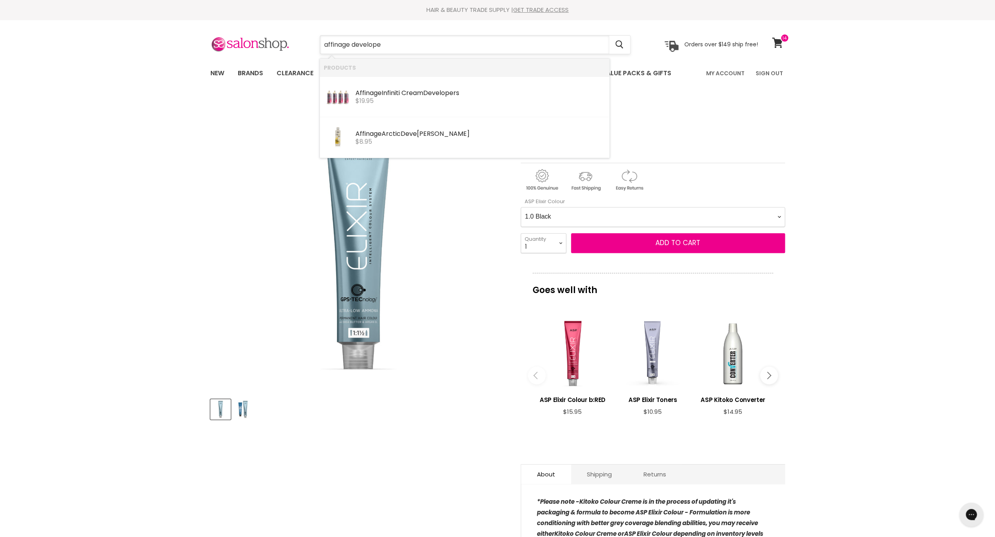
type input "affinage developer"
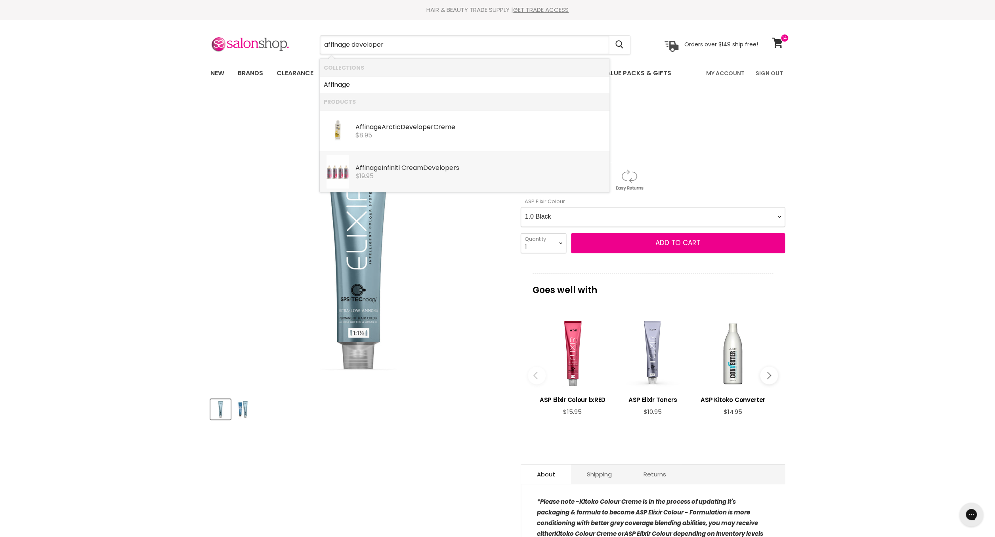
click at [448, 165] on b "Developer" at bounding box center [439, 167] width 33 height 9
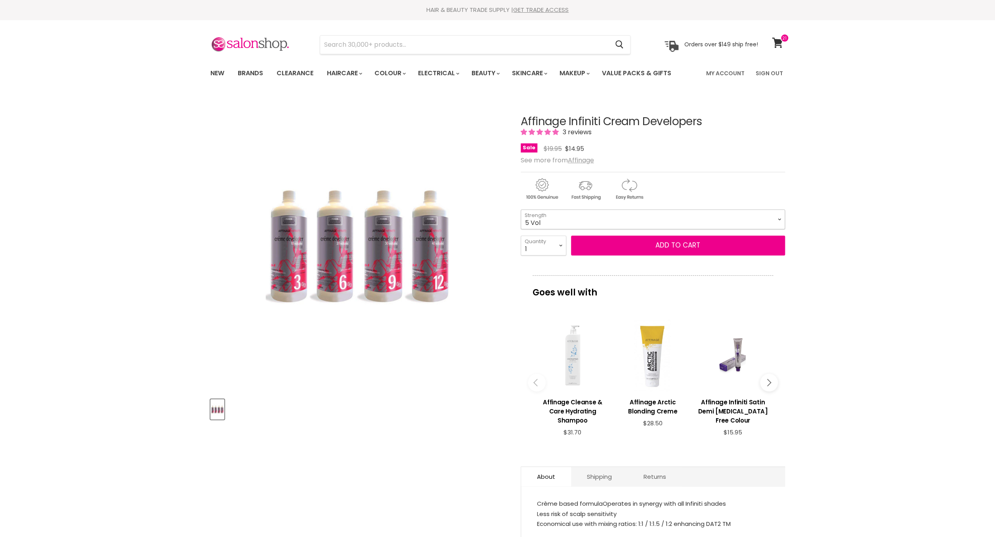
click option "5 Vol" at bounding box center [0, 0] width 0 height 0
select select "5 Vol"
click at [673, 246] on button "Add to cart" at bounding box center [678, 246] width 214 height 20
click at [674, 246] on button "Add to cart" at bounding box center [678, 246] width 214 height 20
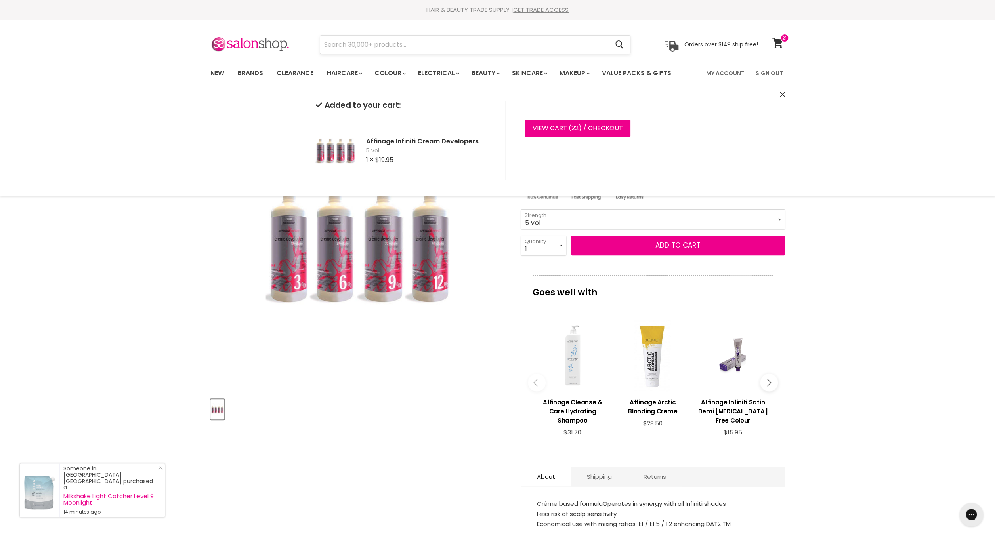
click at [453, 48] on input "Search" at bounding box center [464, 45] width 289 height 18
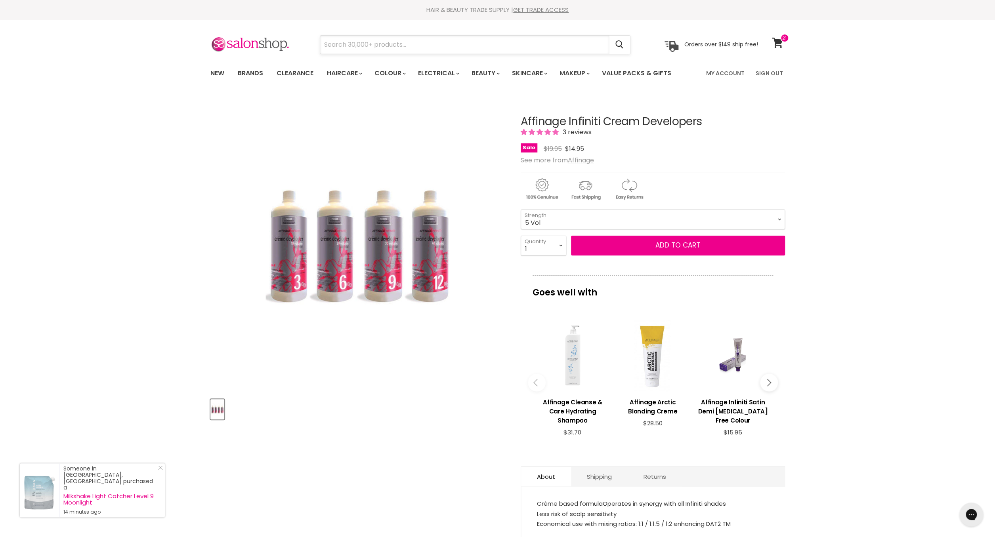
click at [439, 47] on input "Search" at bounding box center [464, 45] width 289 height 18
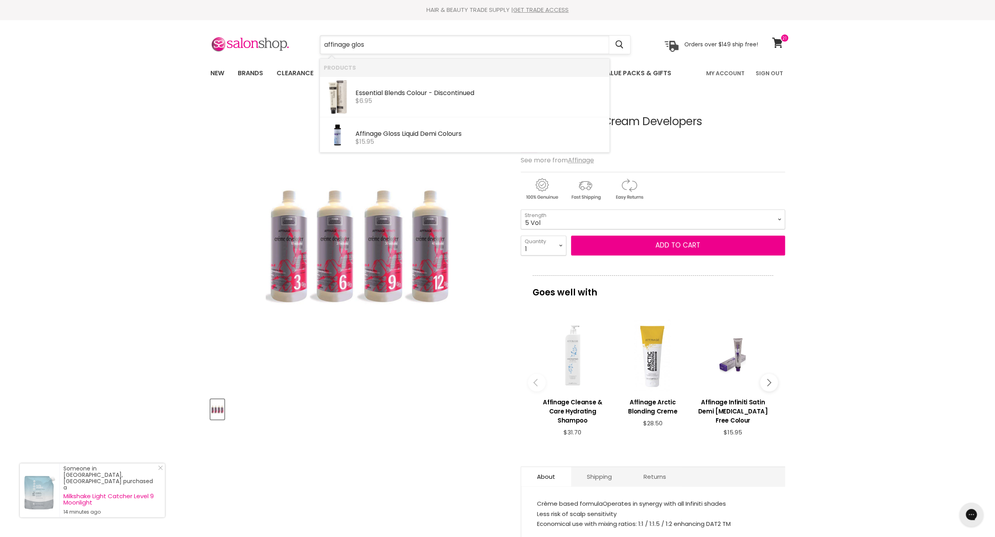
type input "affinage gloss"
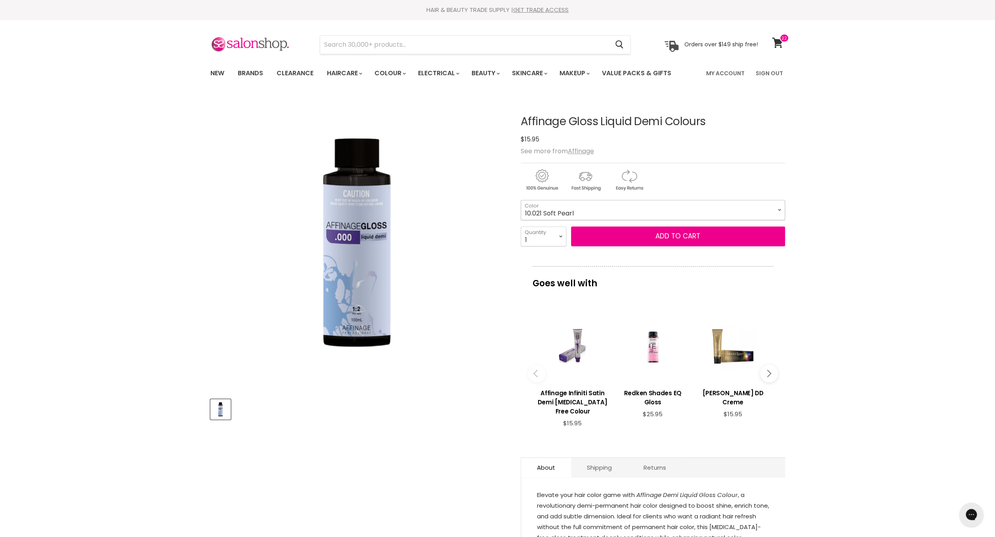
click option "10.021 Soft Pearl" at bounding box center [0, 0] width 0 height 0
select select "10.021 Soft Pearl"
select select "2"
click option "2" at bounding box center [0, 0] width 0 height 0
type input "2"
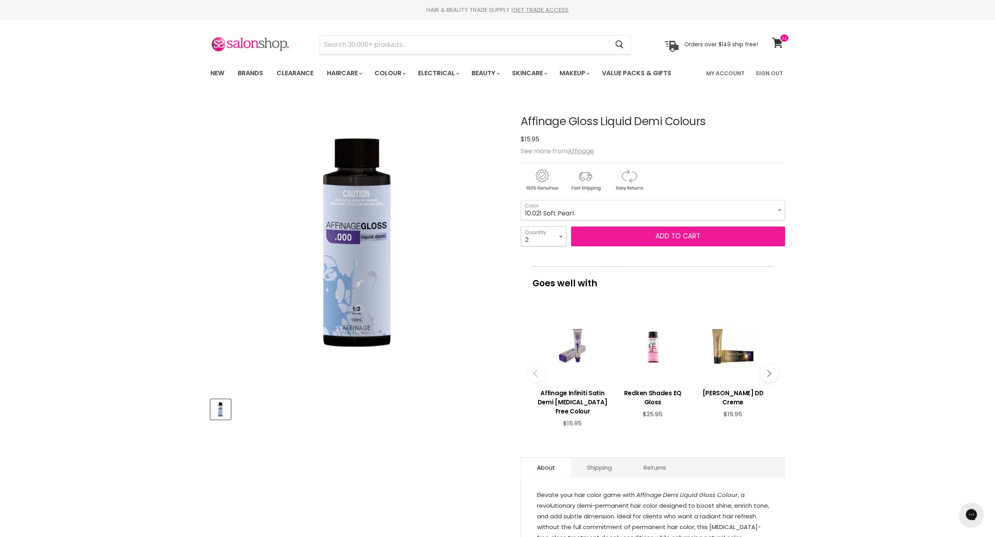
scroll to position [0, 0]
click at [683, 237] on button "Add to cart" at bounding box center [678, 236] width 214 height 20
click at [678, 241] on button "Add to cart" at bounding box center [678, 237] width 214 height 20
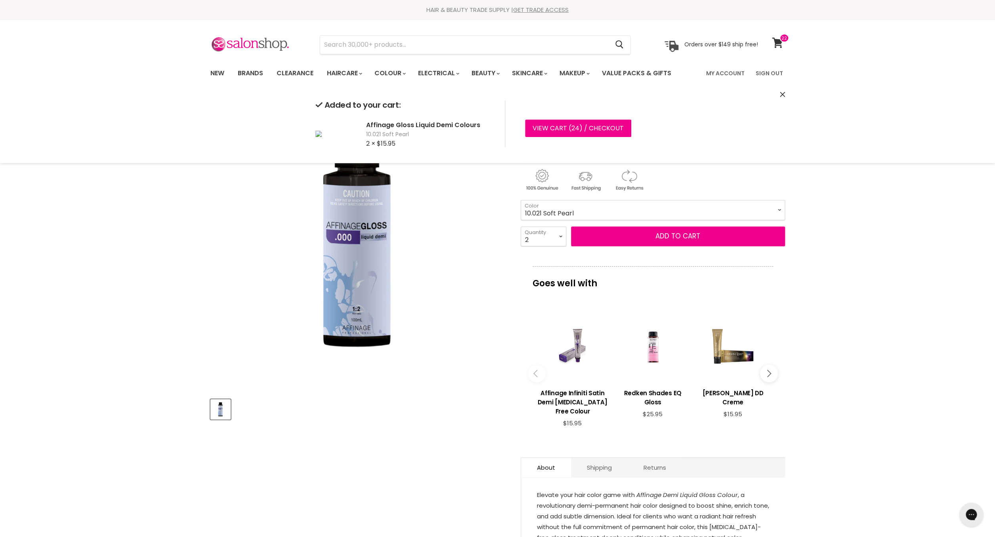
click at [603, 210] on select "000 Clear 4.0 Medium Brown 6.0 Dark Blonde 8.0 Light Blonde 5.023 Light Toffee …" at bounding box center [653, 210] width 264 height 20
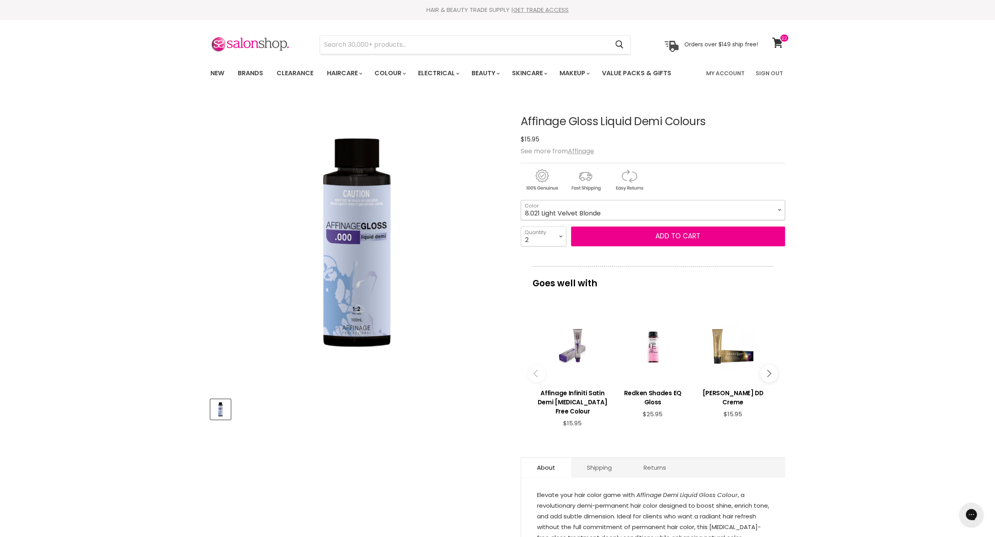
click option "8.021 Light Velvet Blonde" at bounding box center [0, 0] width 0 height 0
select select "8.021 Light Velvet Blonde"
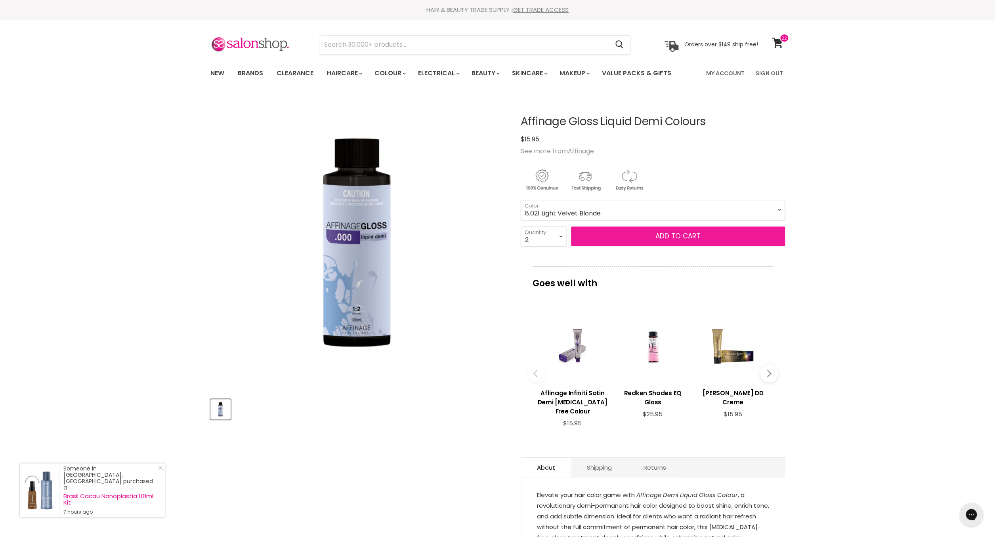
click at [680, 237] on button "Add to cart" at bounding box center [678, 237] width 214 height 20
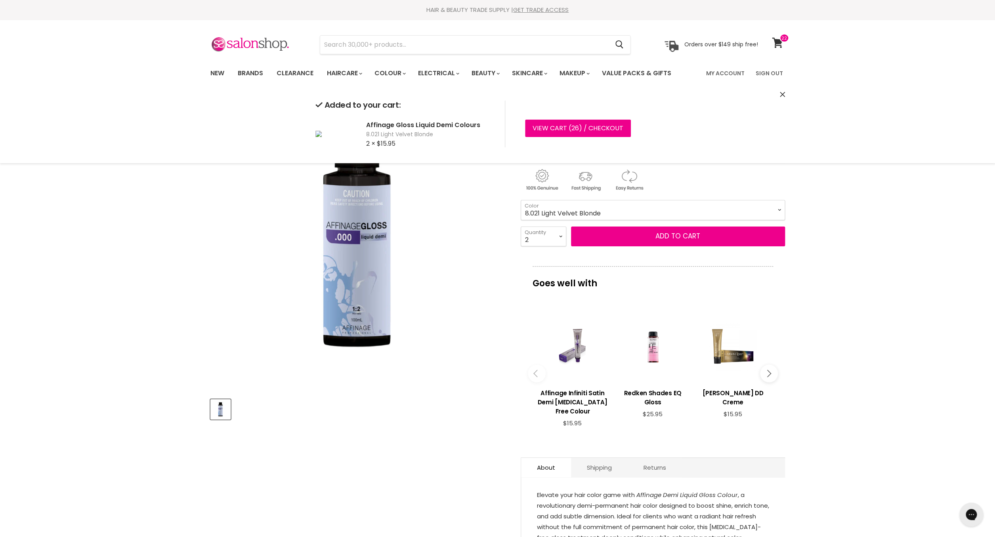
click at [630, 216] on select "000 Clear 4.0 Medium Brown 6.0 Dark Blonde 8.0 Light Blonde 5.023 Light Toffee …" at bounding box center [653, 210] width 264 height 20
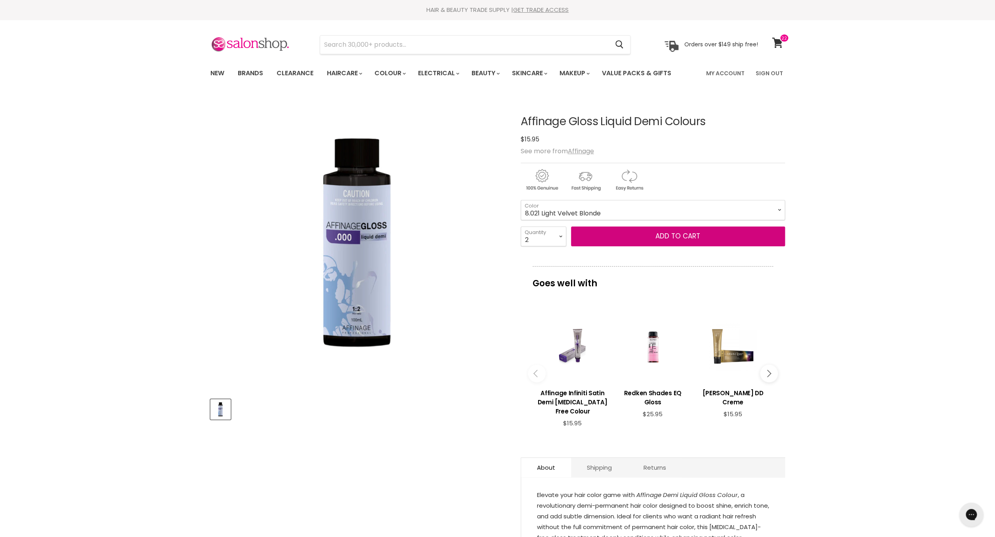
click at [629, 216] on select "000 Clear 4.0 Medium Brown 6.0 Dark Blonde 8.0 Light Blonde 5.023 Light Toffee …" at bounding box center [653, 210] width 264 height 20
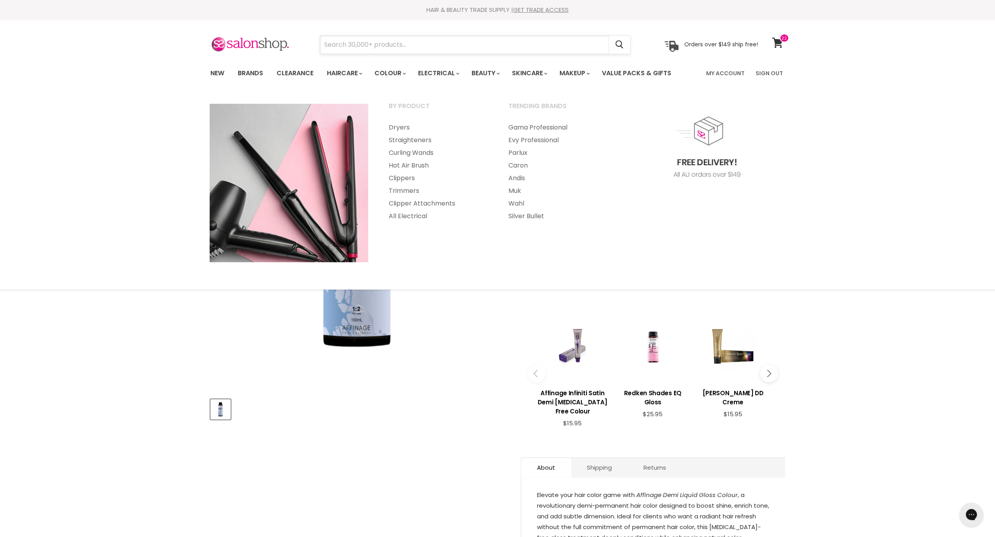
click at [419, 47] on input "Search" at bounding box center [464, 45] width 289 height 18
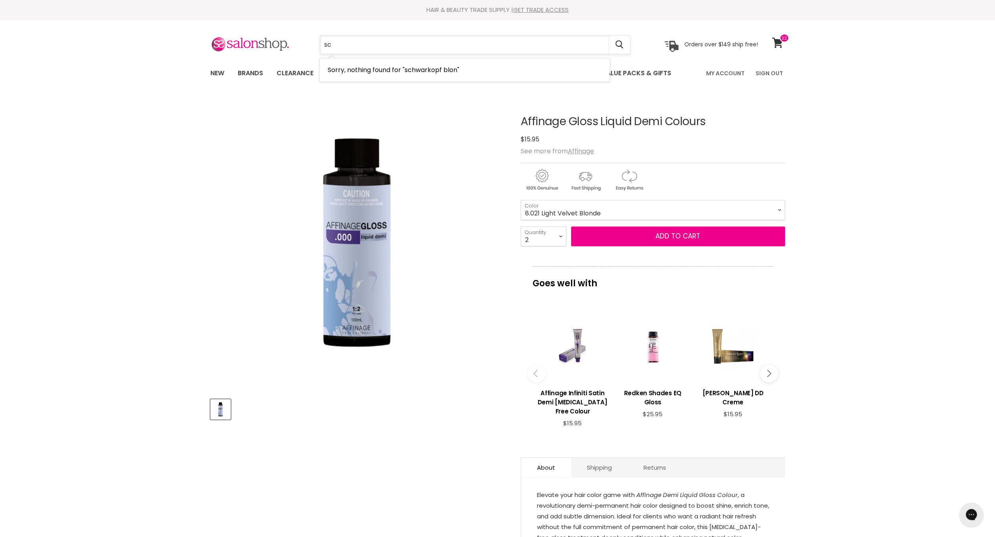
type input "s"
type input "blondme deve"
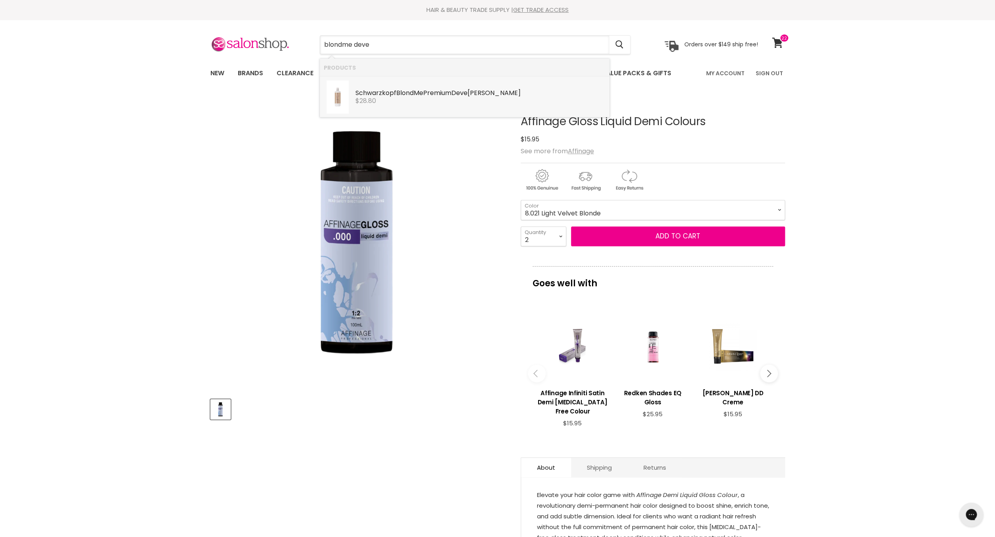
click at [423, 96] on b "BlondMe" at bounding box center [409, 92] width 27 height 9
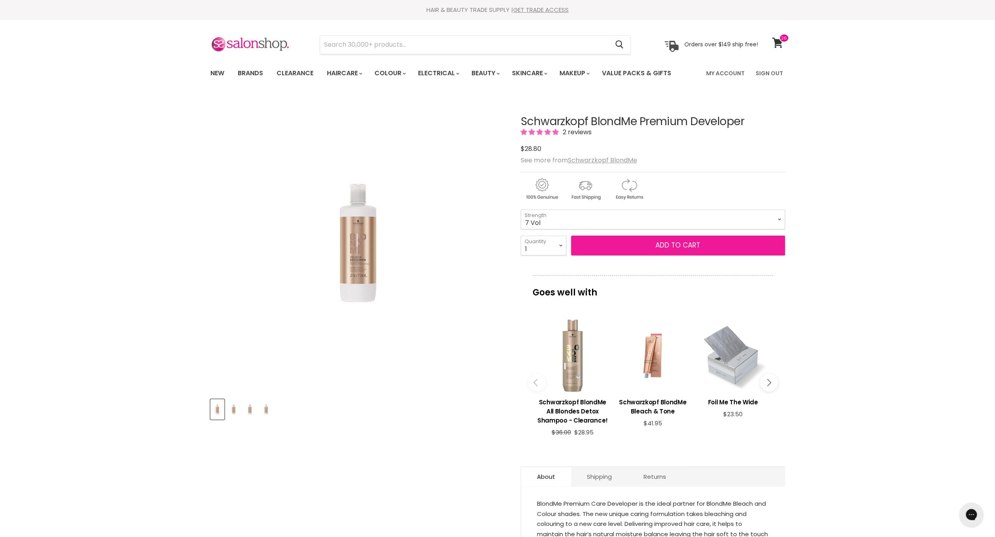
click at [676, 245] on span "Add to cart" at bounding box center [677, 246] width 45 height 10
click at [677, 246] on span "Add to cart" at bounding box center [677, 246] width 45 height 10
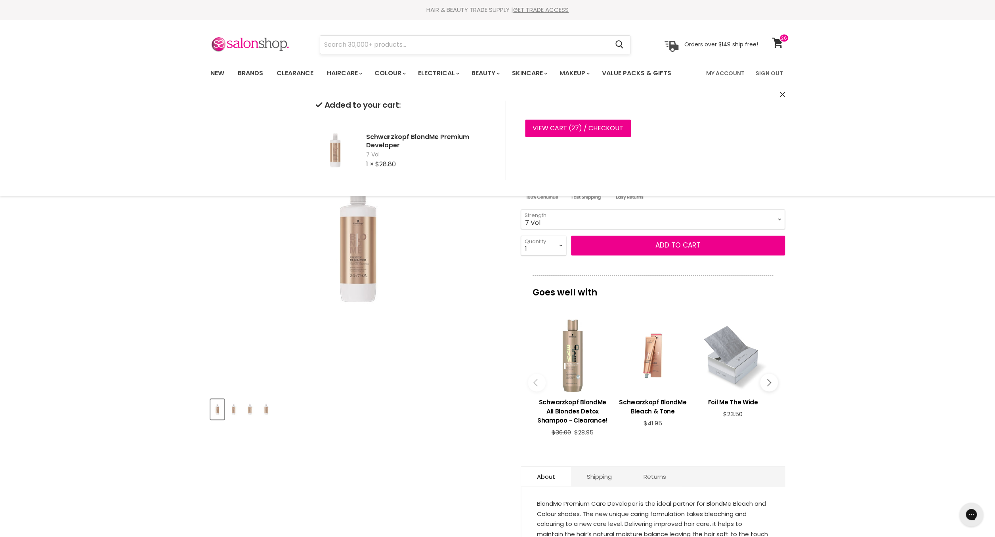
click at [427, 45] on input "Search" at bounding box center [464, 45] width 289 height 18
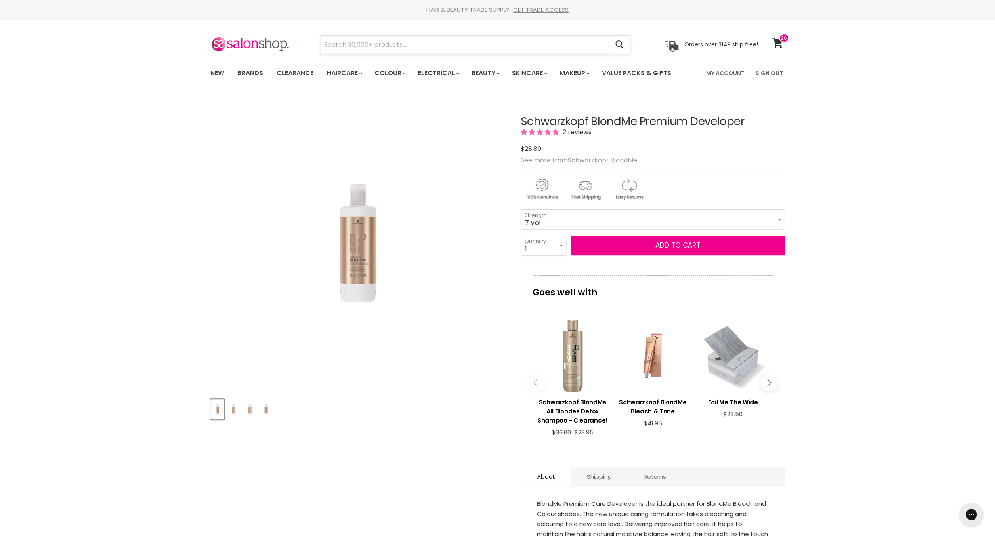
click at [427, 45] on input "Search" at bounding box center [464, 45] width 289 height 18
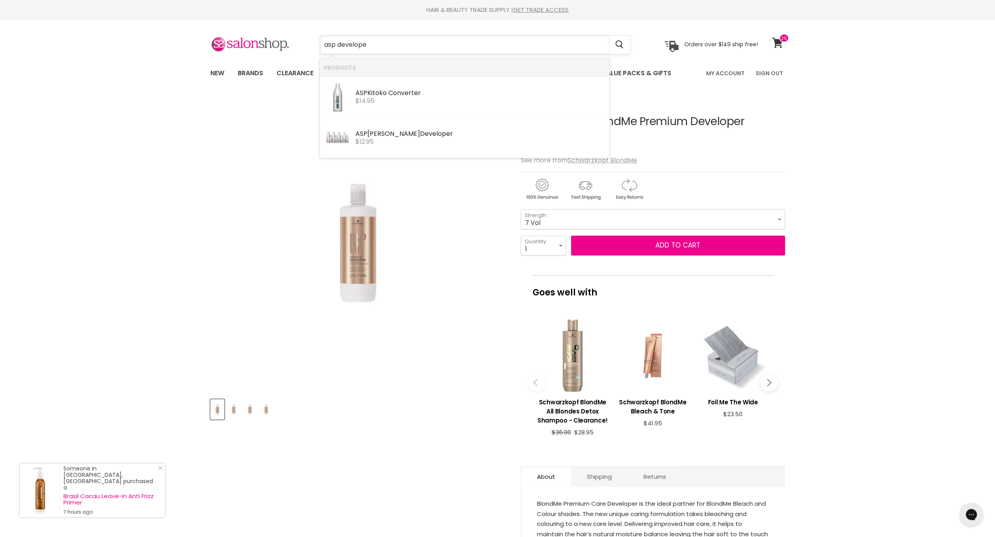
type input "asp developer"
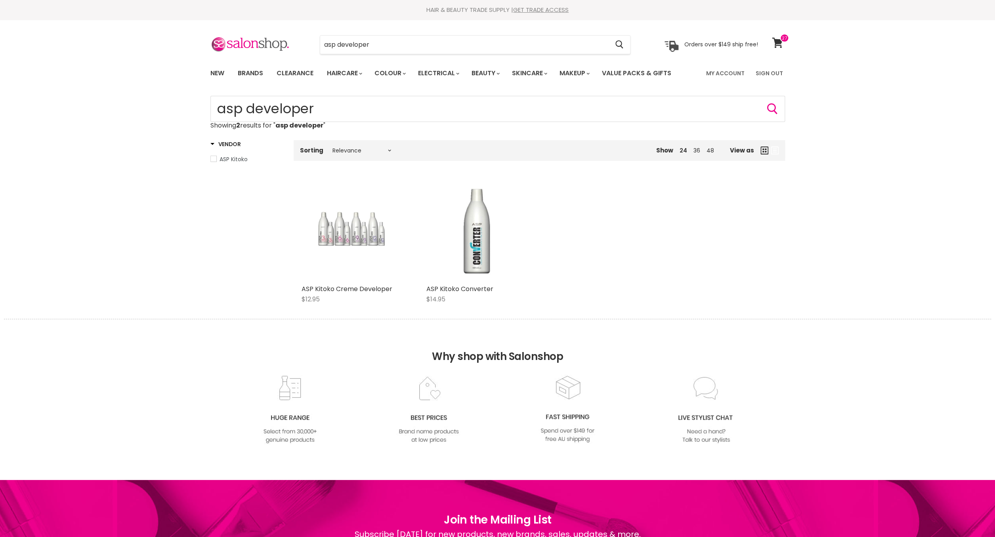
click at [329, 235] on div "Main content" at bounding box center [352, 230] width 101 height 101
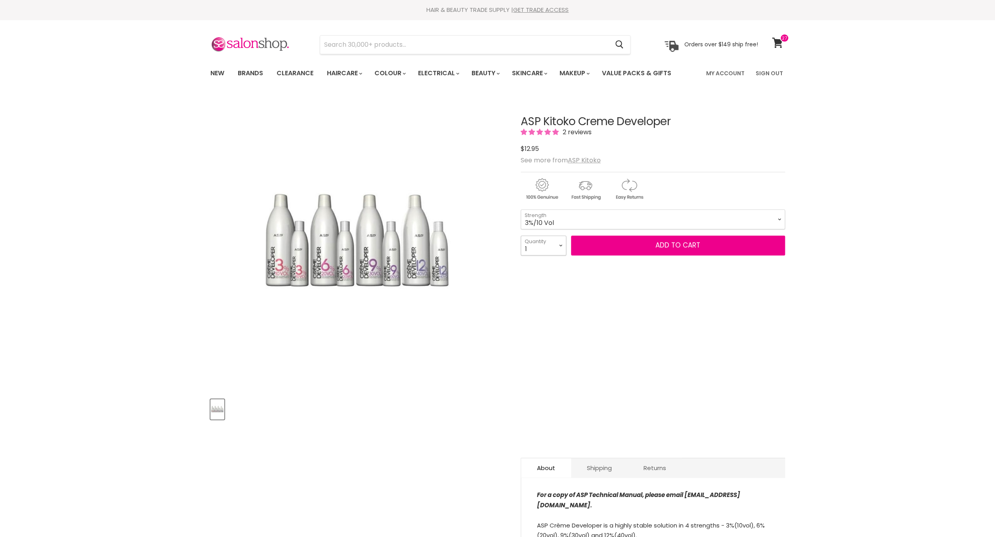
select select "2"
click option "2" at bounding box center [0, 0] width 0 height 0
type input "2"
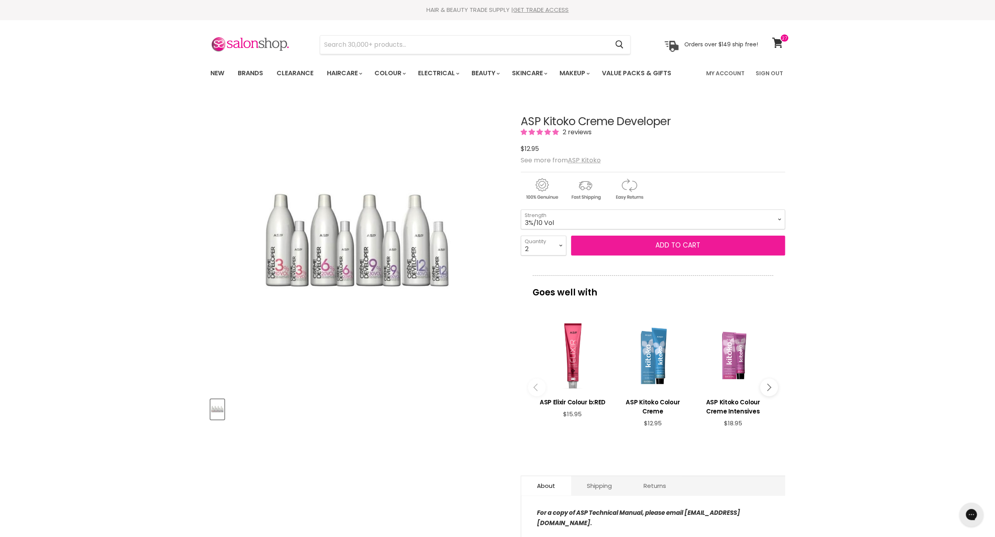
click at [679, 247] on span "Add to cart" at bounding box center [677, 246] width 45 height 10
click at [679, 244] on span "Add to cart" at bounding box center [677, 246] width 45 height 10
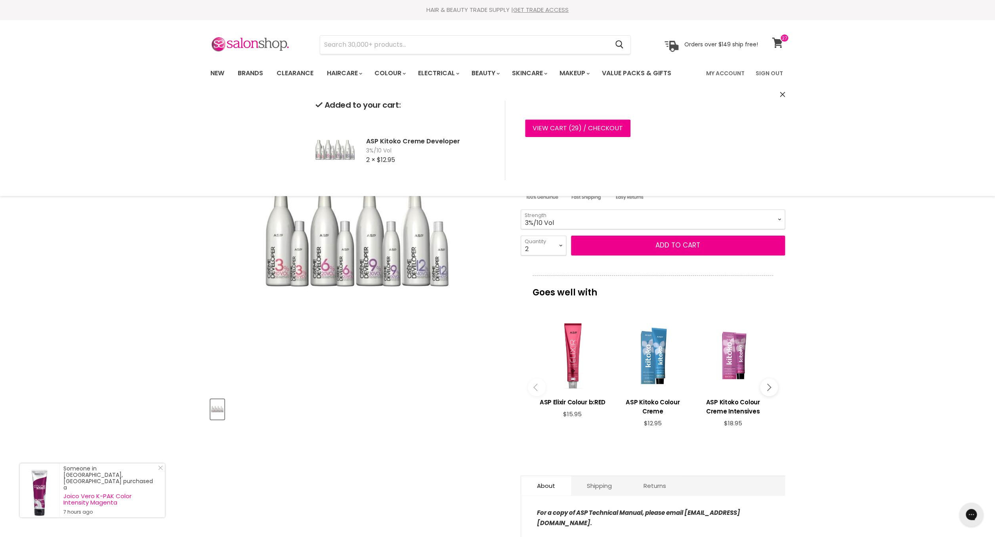
click at [778, 42] on icon at bounding box center [777, 43] width 11 height 10
